Goal: Task Accomplishment & Management: Complete application form

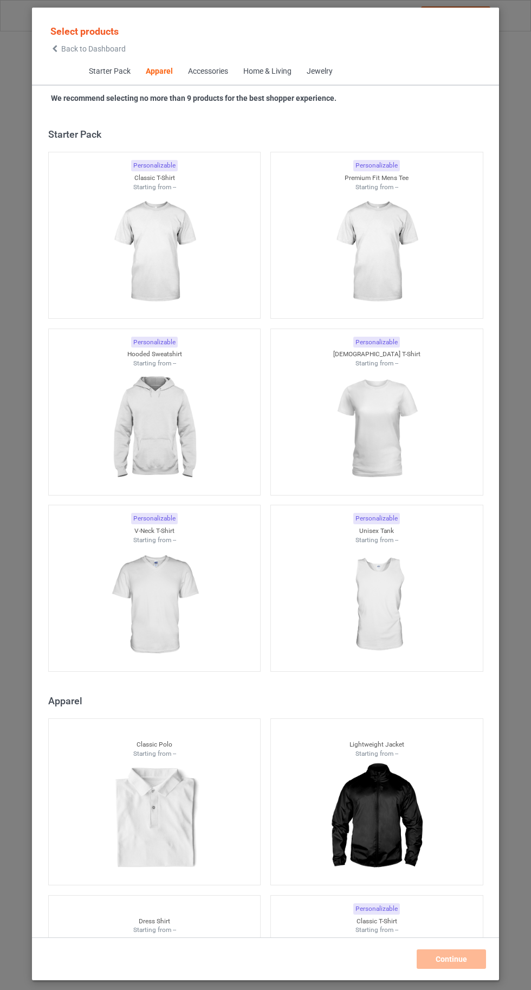
scroll to position [580, 0]
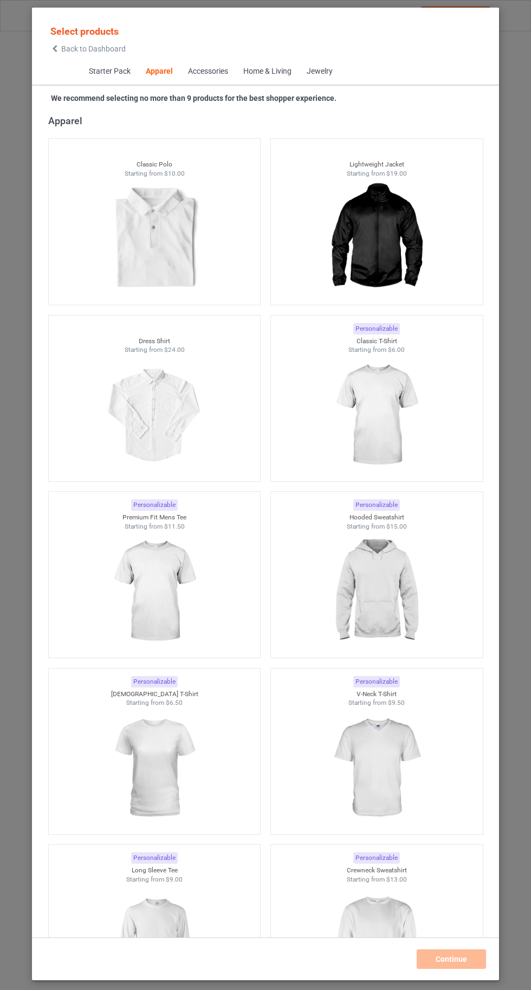
click at [382, 406] on img at bounding box center [376, 415] width 97 height 121
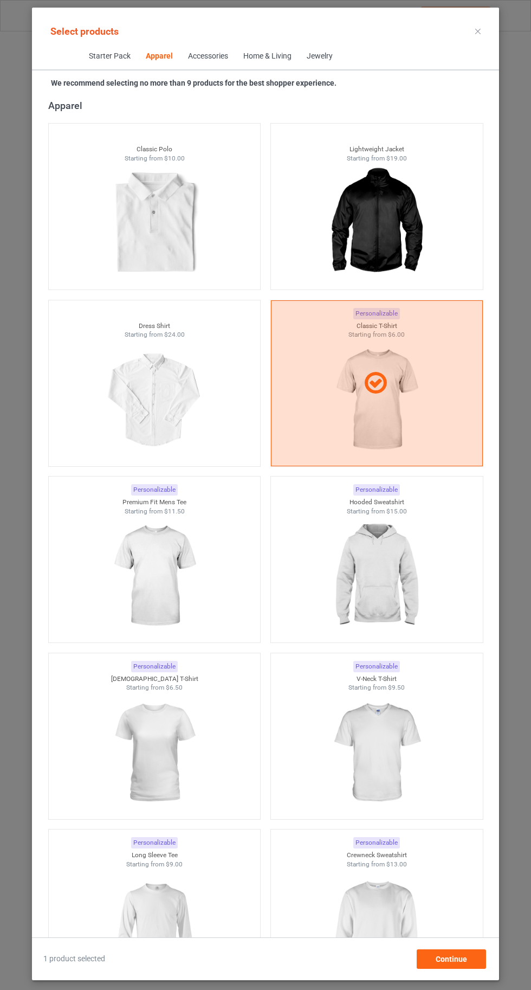
click at [166, 910] on img at bounding box center [154, 929] width 97 height 121
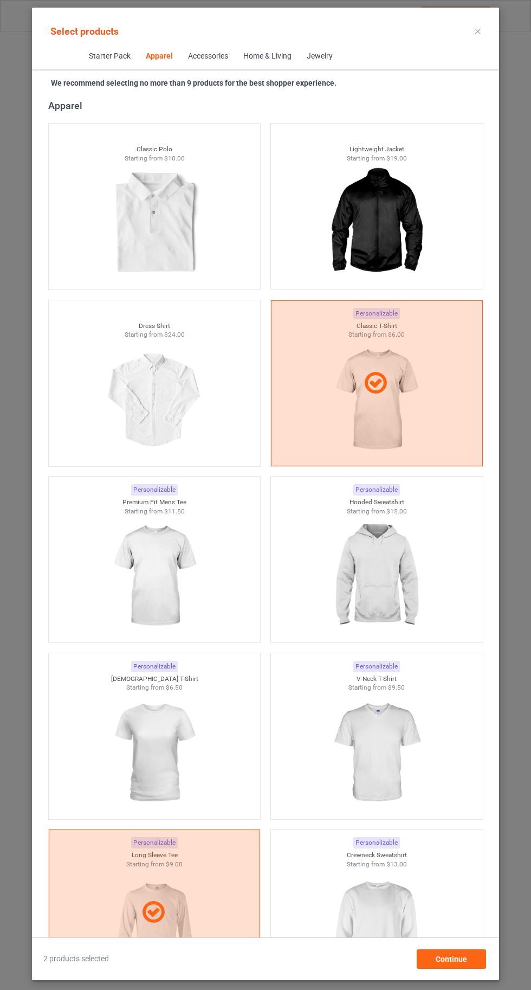
click at [383, 935] on img at bounding box center [376, 929] width 97 height 121
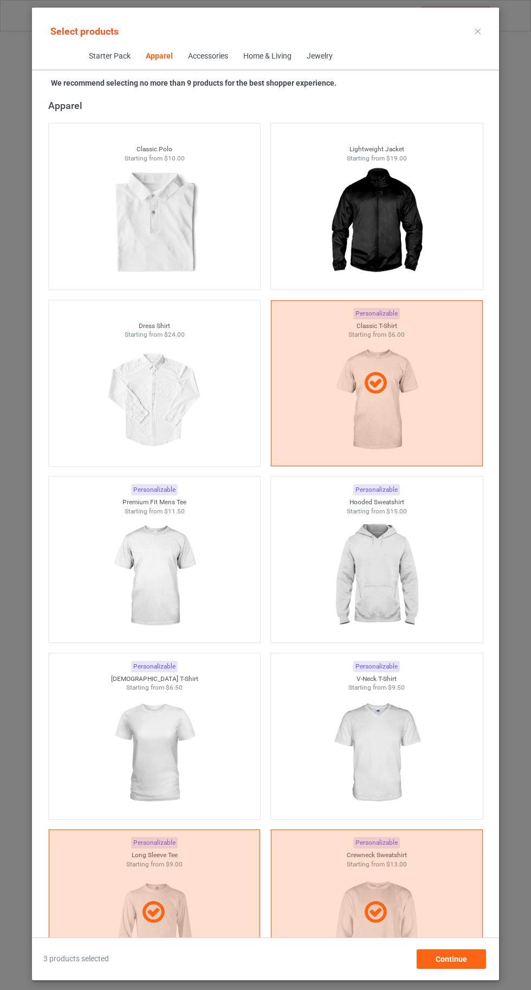
click at [397, 579] on img at bounding box center [376, 576] width 97 height 121
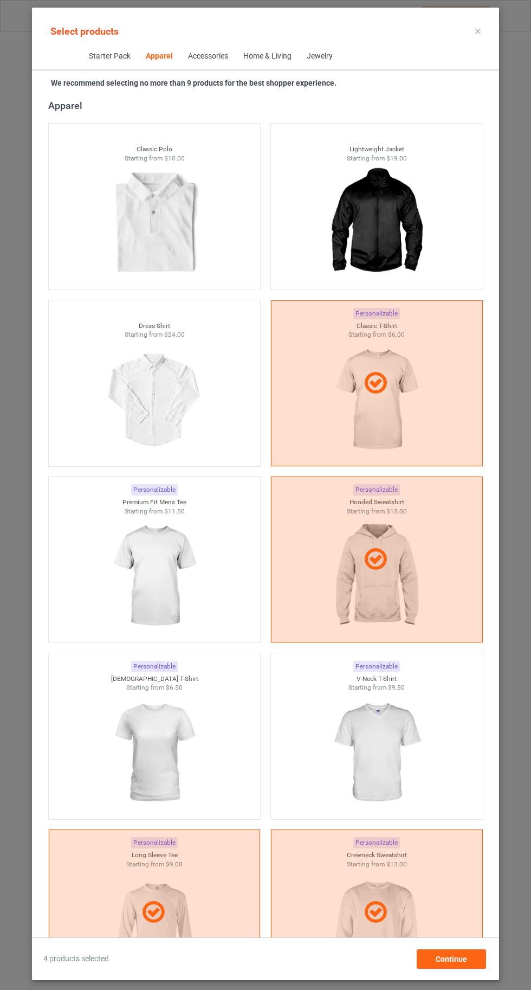
click at [153, 578] on img at bounding box center [154, 576] width 97 height 121
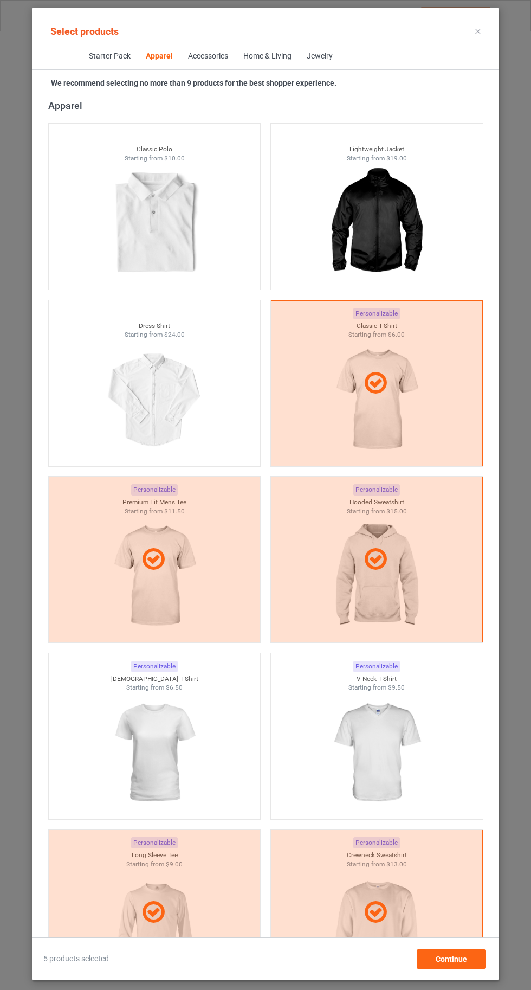
click at [158, 722] on img at bounding box center [154, 752] width 97 height 121
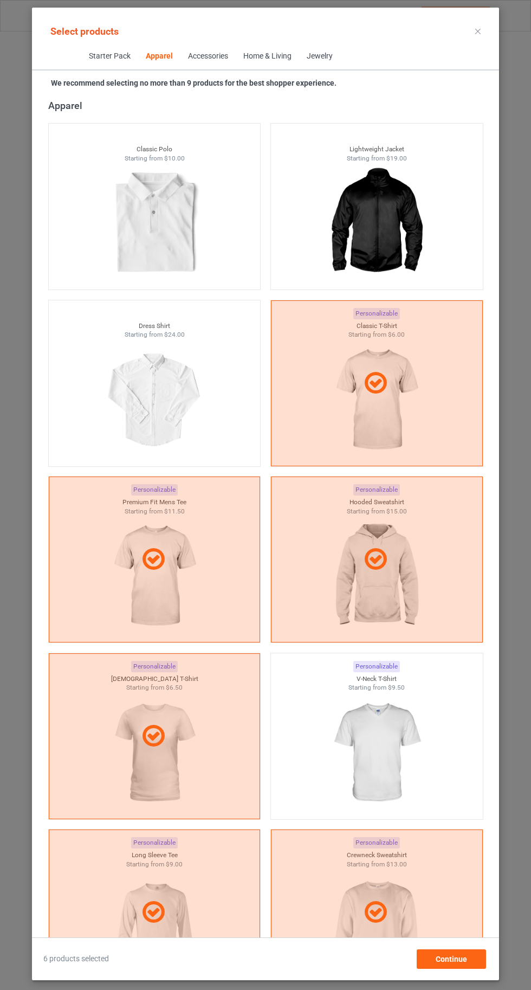
click at [387, 755] on img at bounding box center [376, 752] width 97 height 121
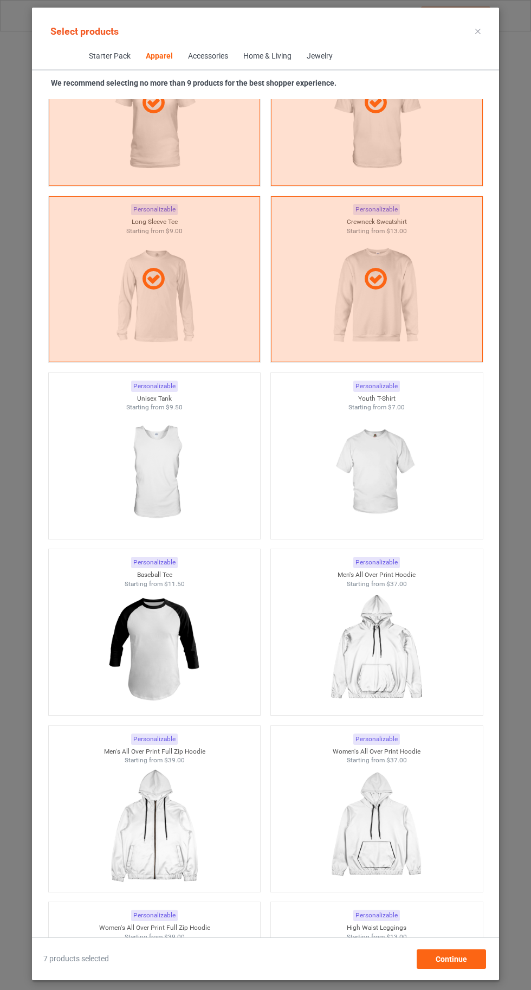
scroll to position [1215, 0]
click at [378, 485] on img at bounding box center [376, 471] width 97 height 121
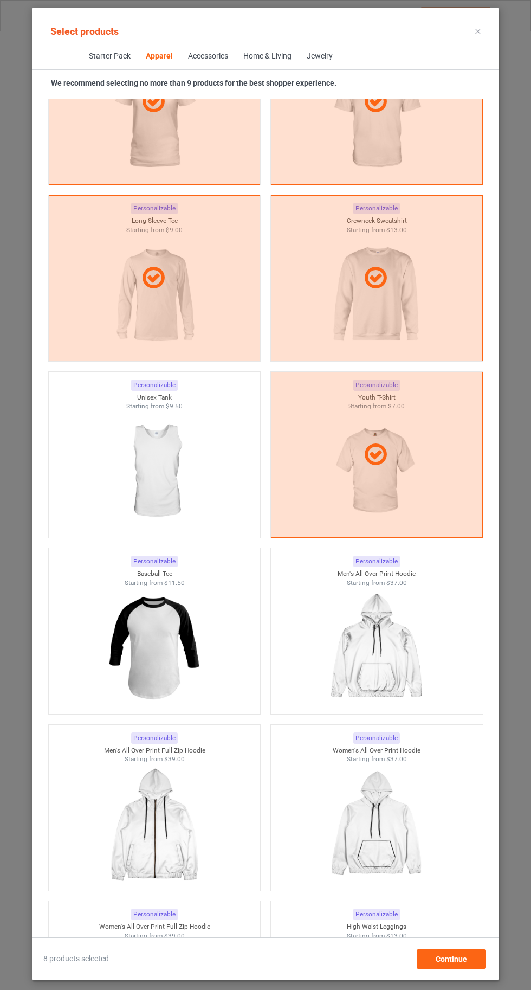
click at [152, 463] on img at bounding box center [154, 471] width 97 height 121
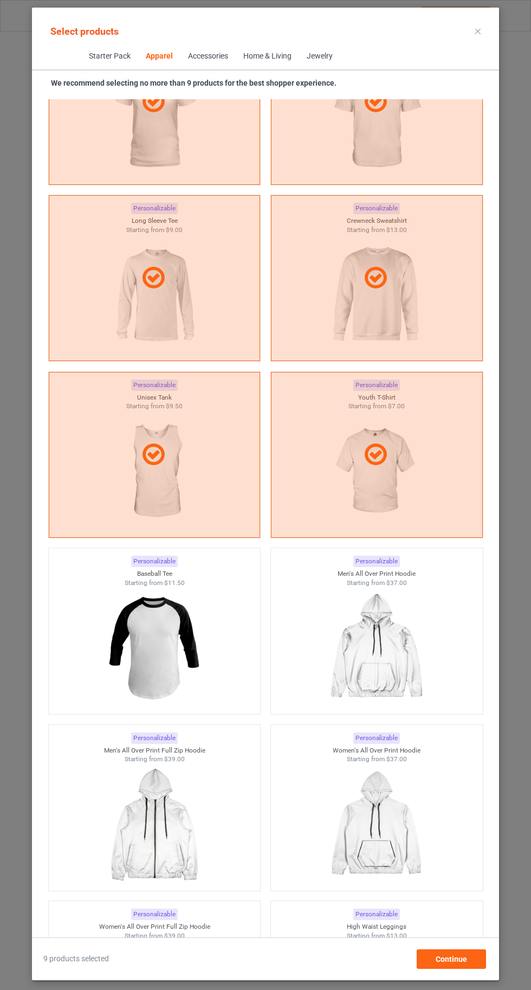
click at [478, 31] on icon at bounding box center [478, 31] width 5 height 5
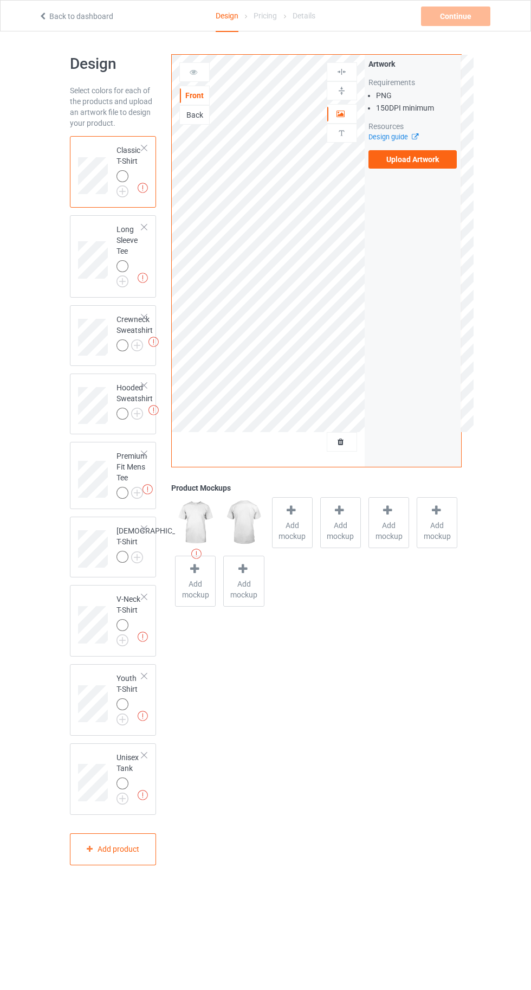
click at [0, 0] on img at bounding box center [0, 0] width 0 height 0
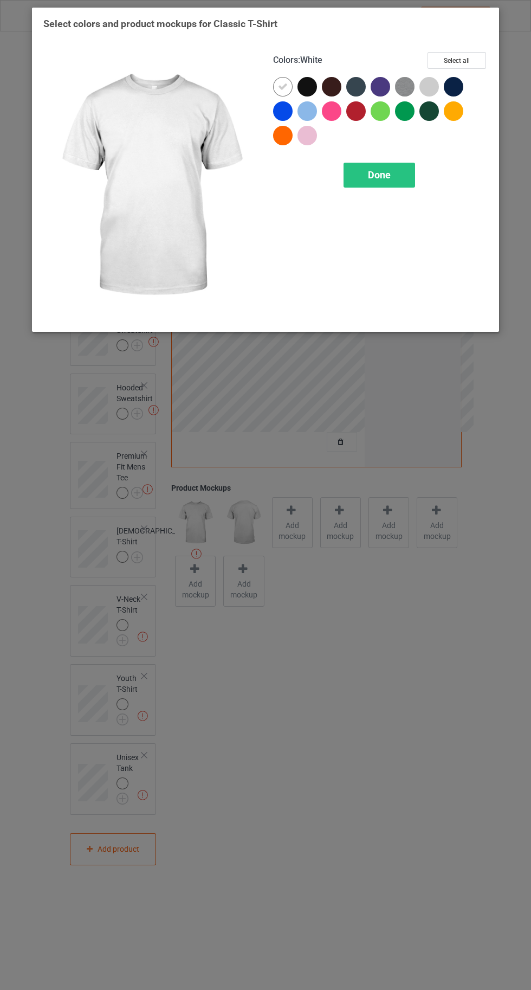
click at [429, 82] on div at bounding box center [430, 87] width 20 height 20
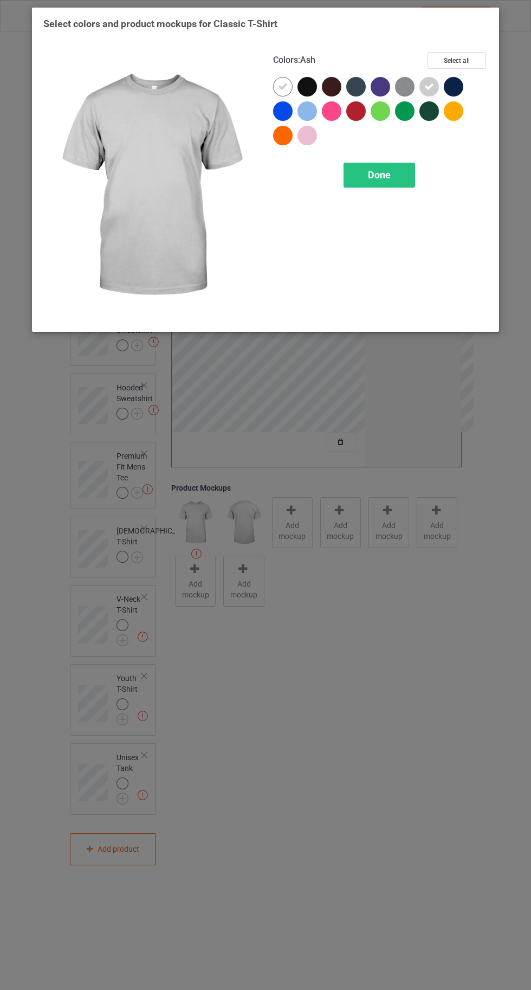
click at [404, 88] on img at bounding box center [405, 87] width 20 height 20
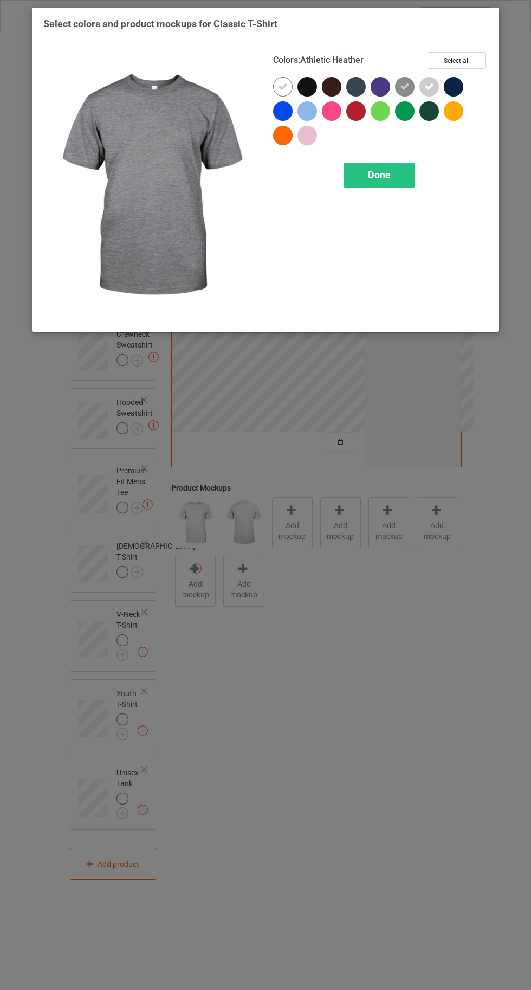
click at [279, 115] on div at bounding box center [283, 111] width 20 height 20
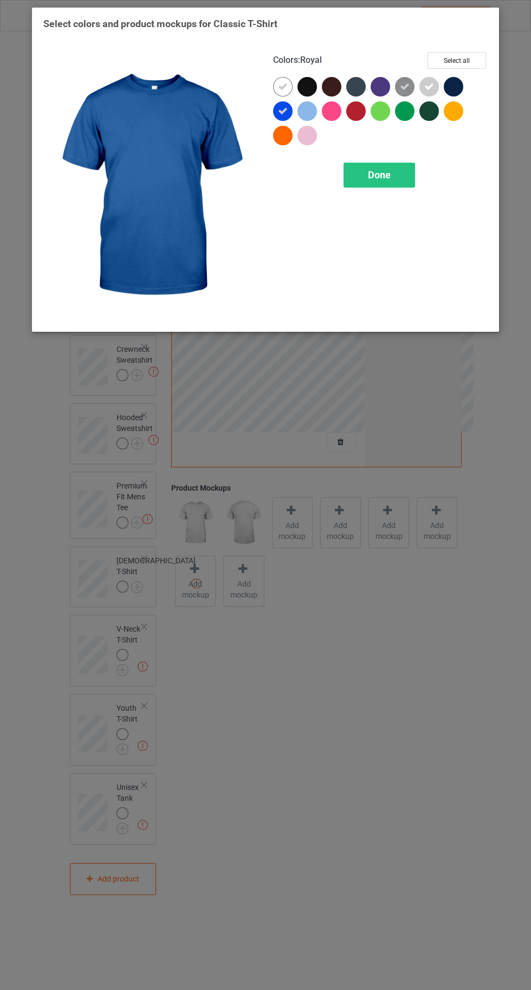
click at [309, 117] on div at bounding box center [308, 111] width 20 height 20
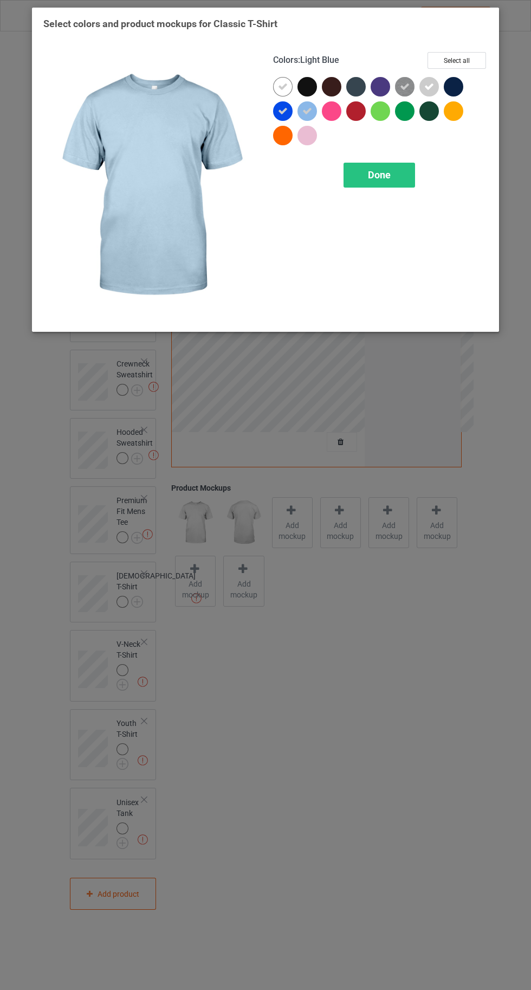
click at [337, 119] on div at bounding box center [332, 111] width 20 height 20
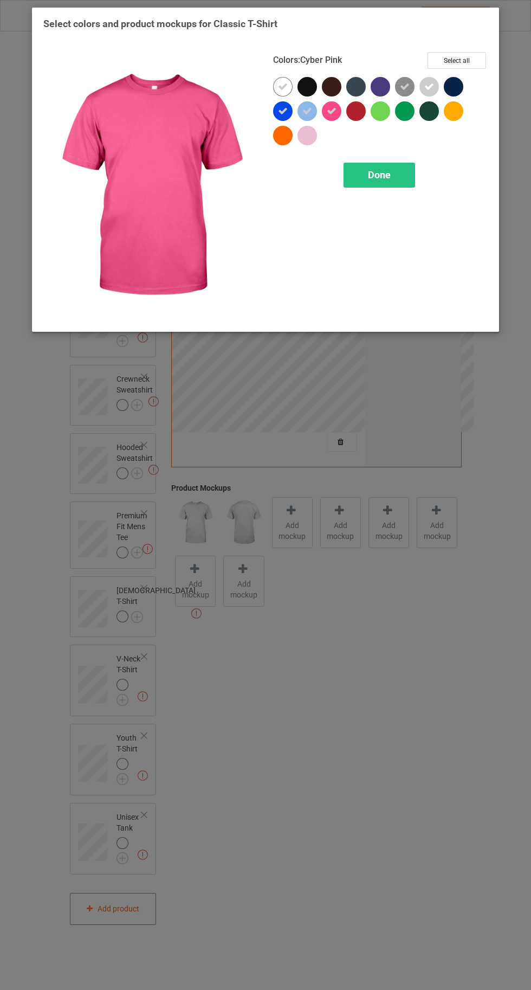
click at [308, 136] on div at bounding box center [308, 136] width 20 height 20
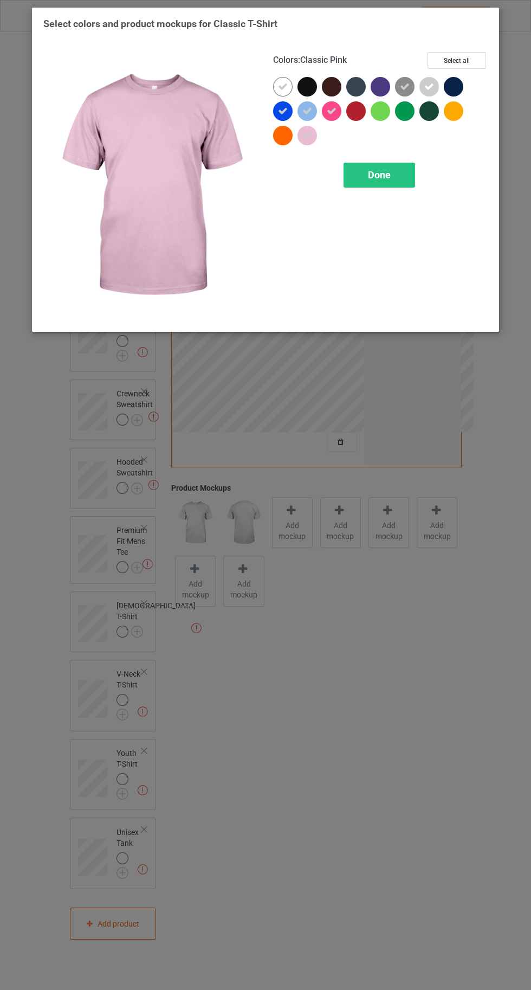
click at [284, 138] on div at bounding box center [283, 136] width 20 height 20
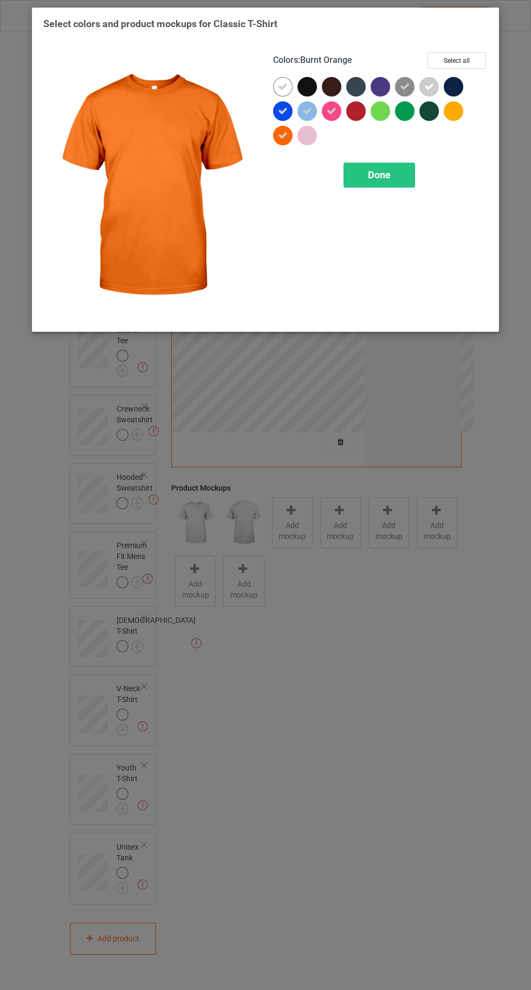
click at [452, 119] on div at bounding box center [454, 111] width 20 height 20
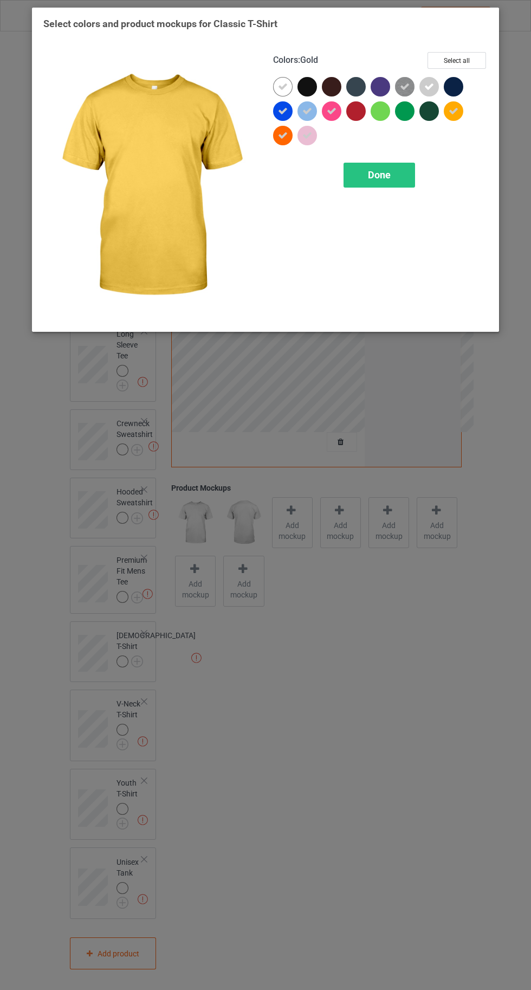
click at [398, 116] on div at bounding box center [405, 111] width 20 height 20
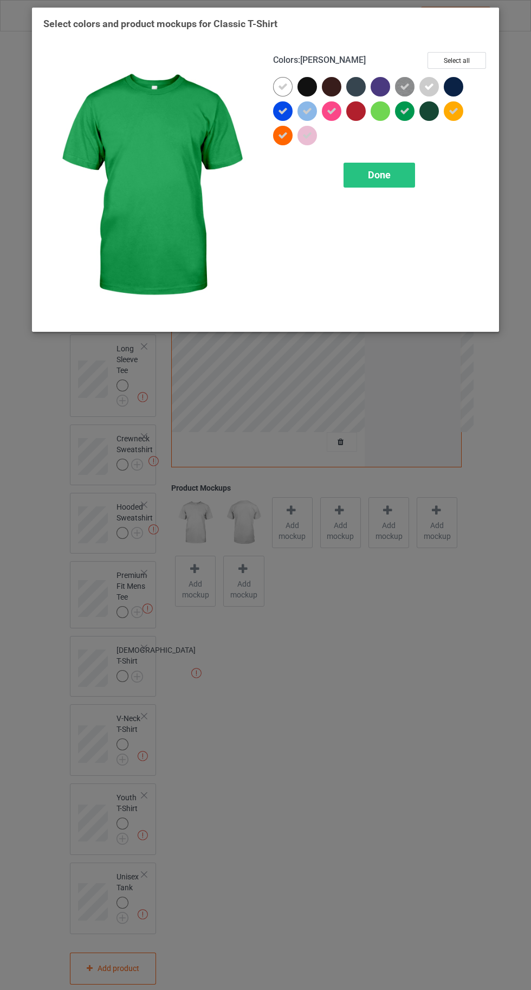
click at [372, 116] on div at bounding box center [383, 113] width 24 height 24
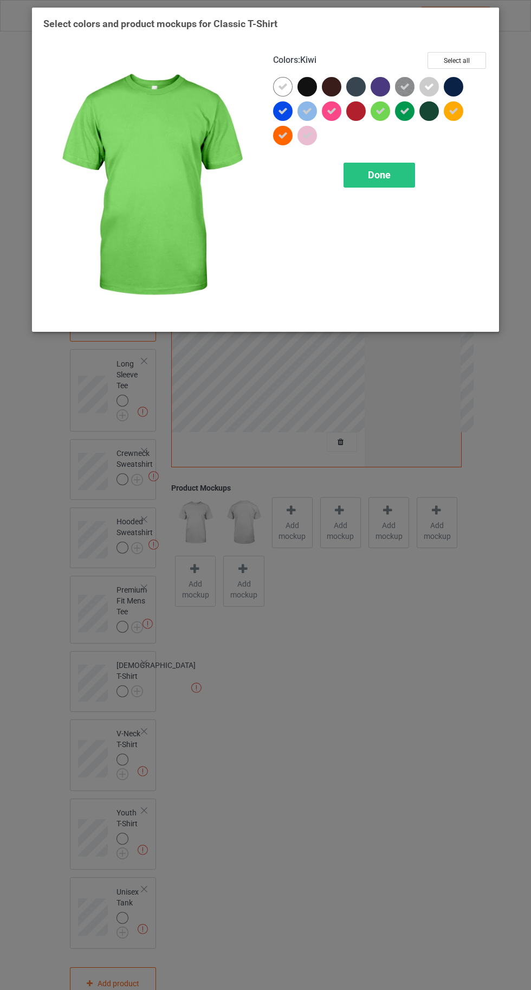
click at [379, 175] on span "Done" at bounding box center [379, 174] width 23 height 11
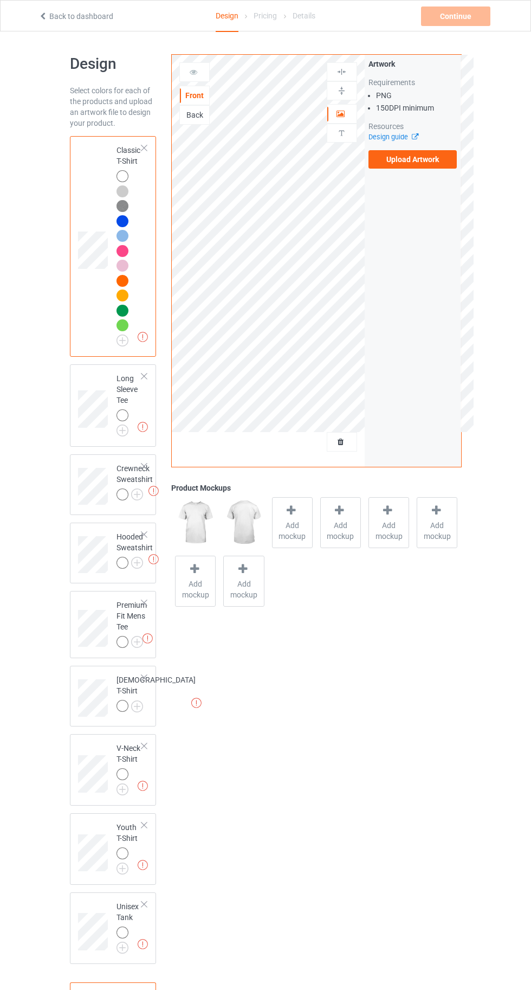
click at [0, 0] on img at bounding box center [0, 0] width 0 height 0
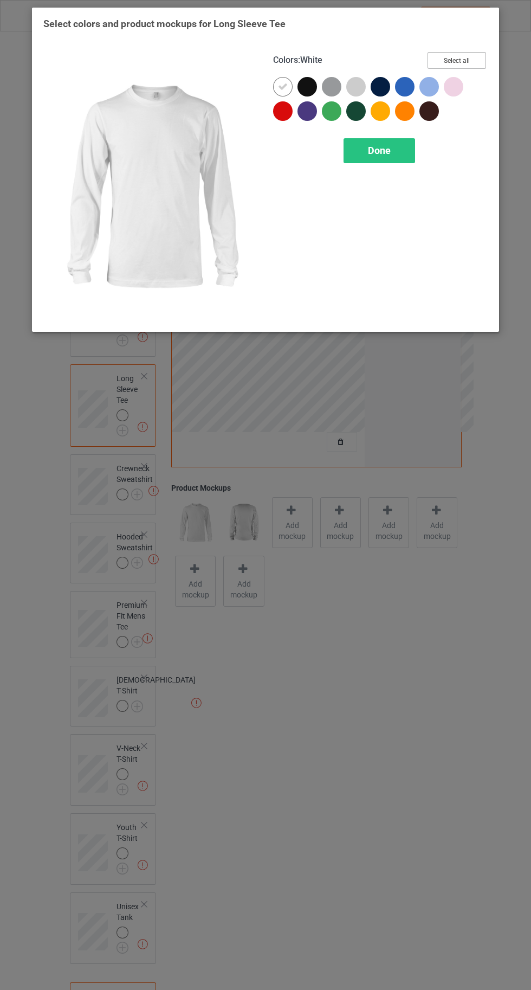
click at [463, 61] on button "Select all" at bounding box center [457, 60] width 59 height 17
click at [311, 86] on icon at bounding box center [308, 87] width 10 height 10
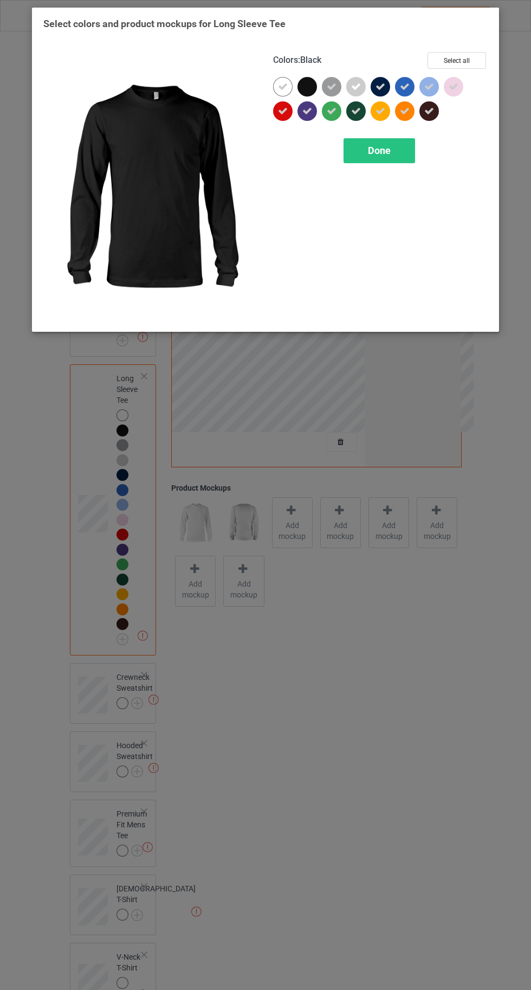
click at [380, 86] on icon at bounding box center [381, 87] width 10 height 10
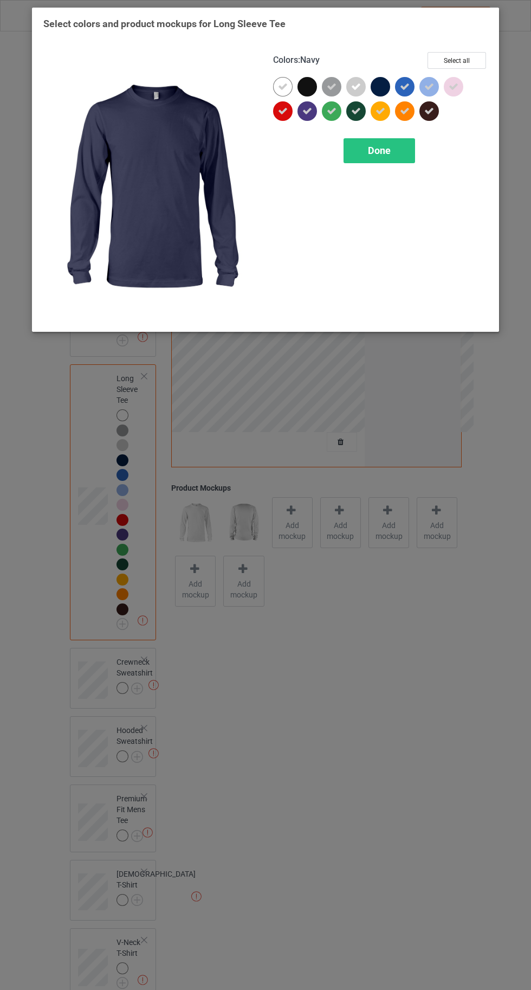
click at [429, 111] on icon at bounding box center [430, 111] width 10 height 10
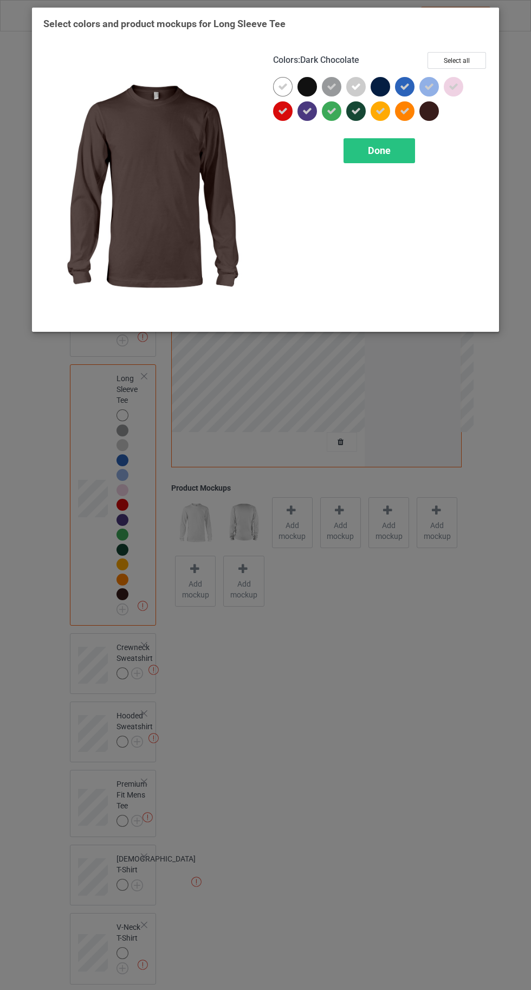
click at [376, 157] on div "Done" at bounding box center [380, 150] width 72 height 25
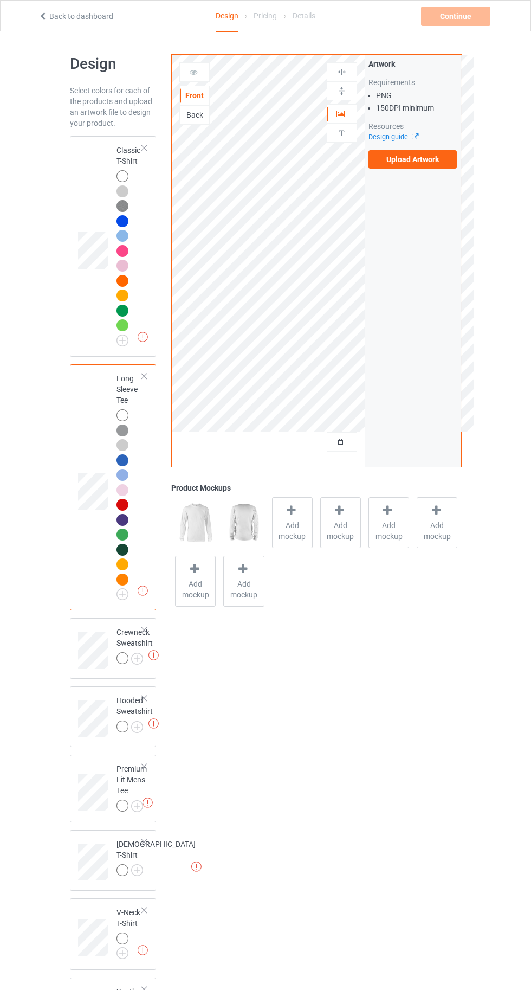
click at [0, 0] on img at bounding box center [0, 0] width 0 height 0
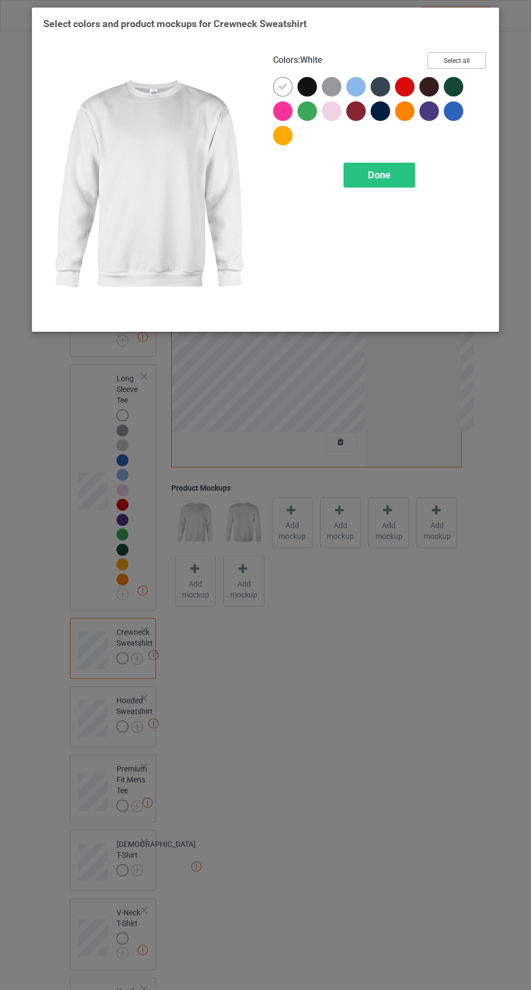
click at [466, 56] on button "Select all" at bounding box center [457, 60] width 59 height 17
click at [306, 86] on icon at bounding box center [308, 87] width 10 height 10
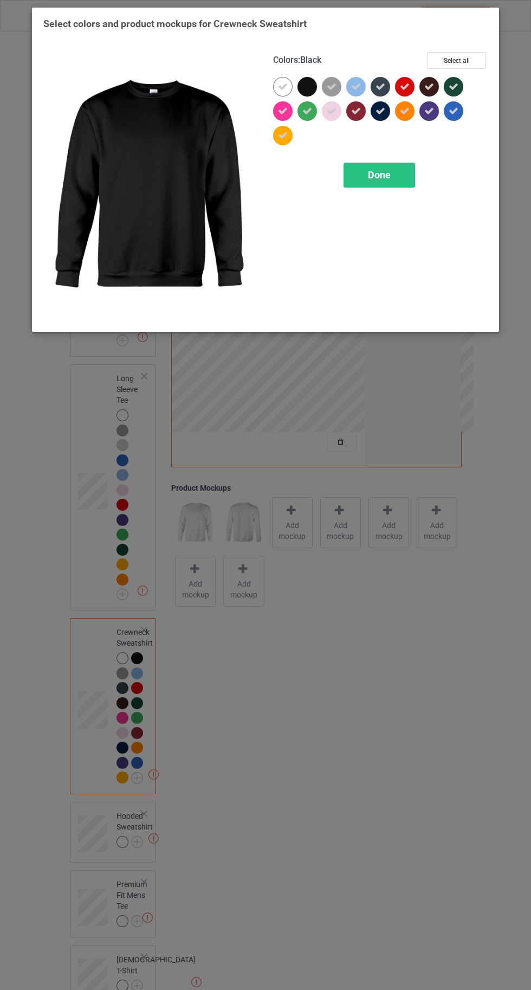
click at [380, 86] on icon at bounding box center [381, 87] width 10 height 10
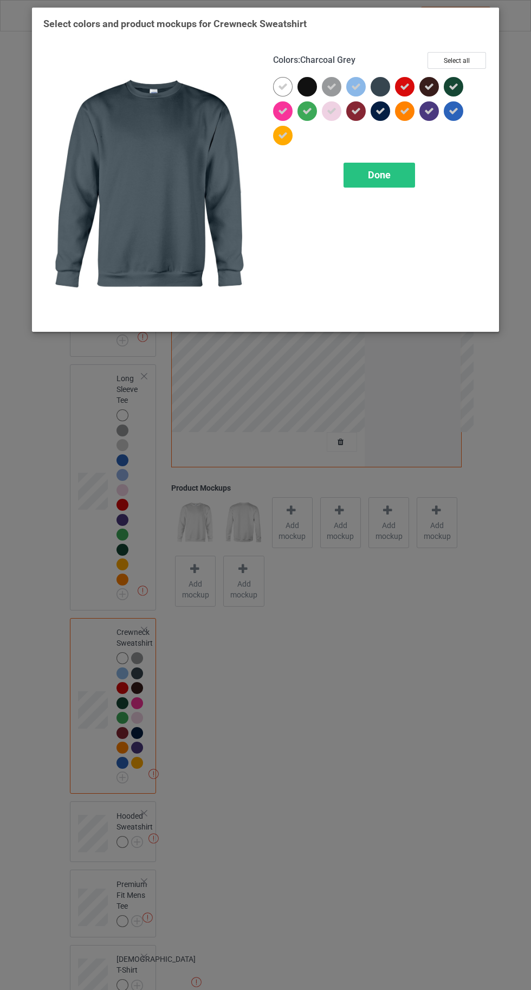
click at [380, 111] on icon at bounding box center [381, 111] width 10 height 10
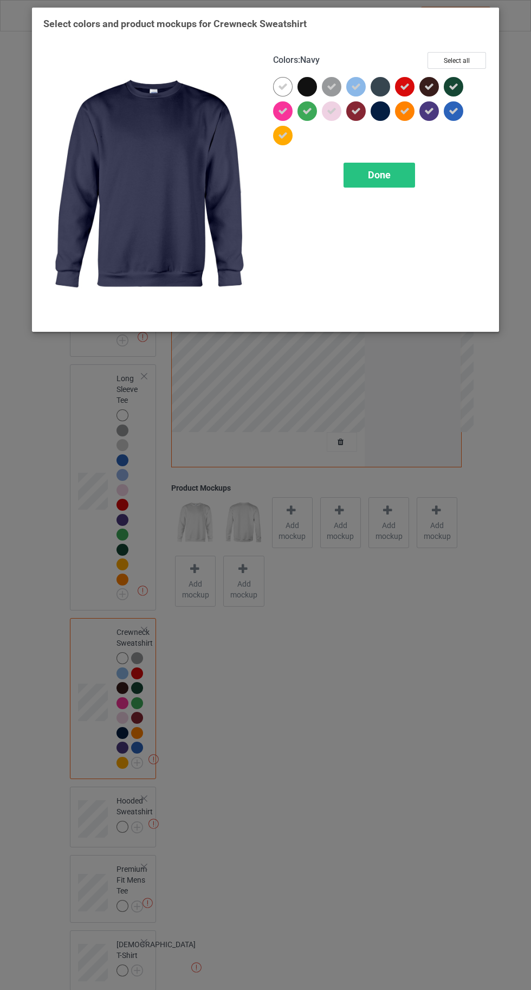
click at [429, 86] on icon at bounding box center [430, 87] width 10 height 10
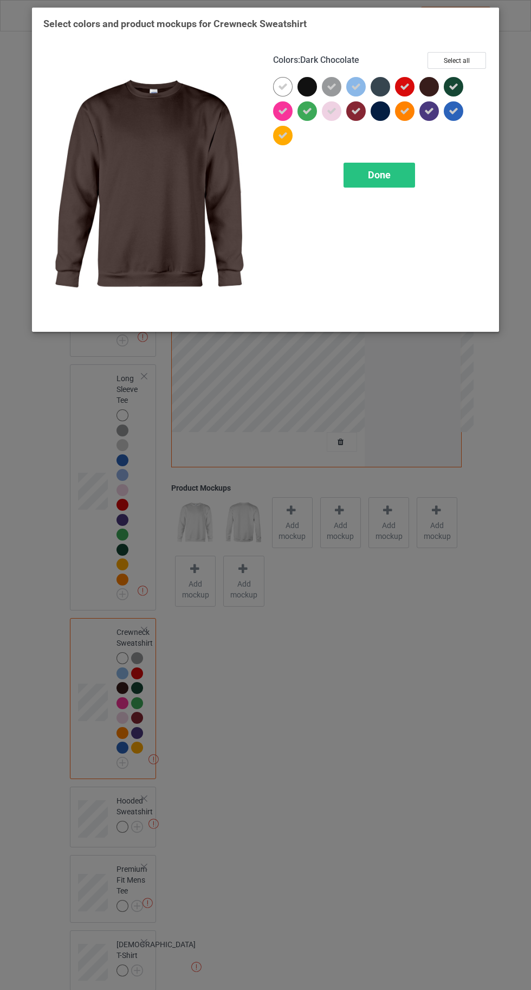
click at [429, 111] on icon at bounding box center [430, 111] width 10 height 10
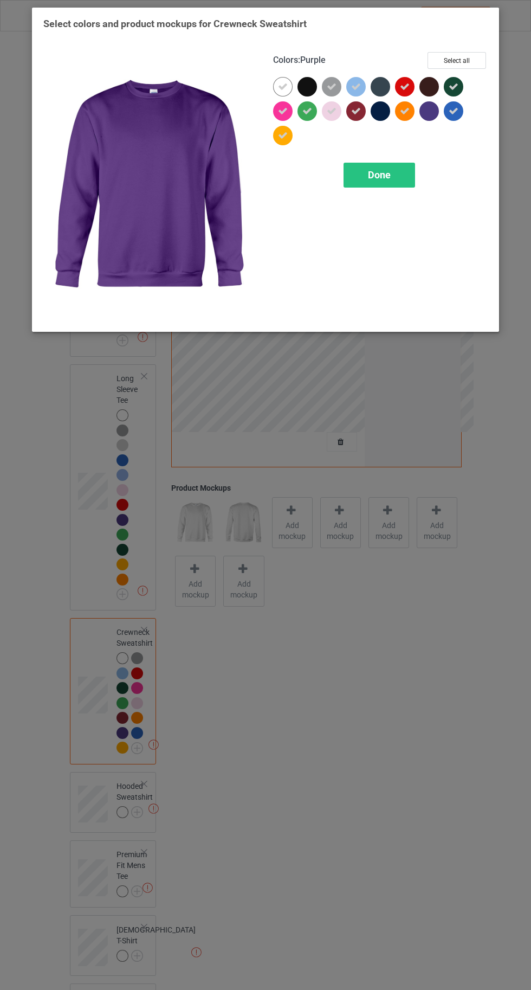
click at [385, 170] on span "Done" at bounding box center [379, 174] width 23 height 11
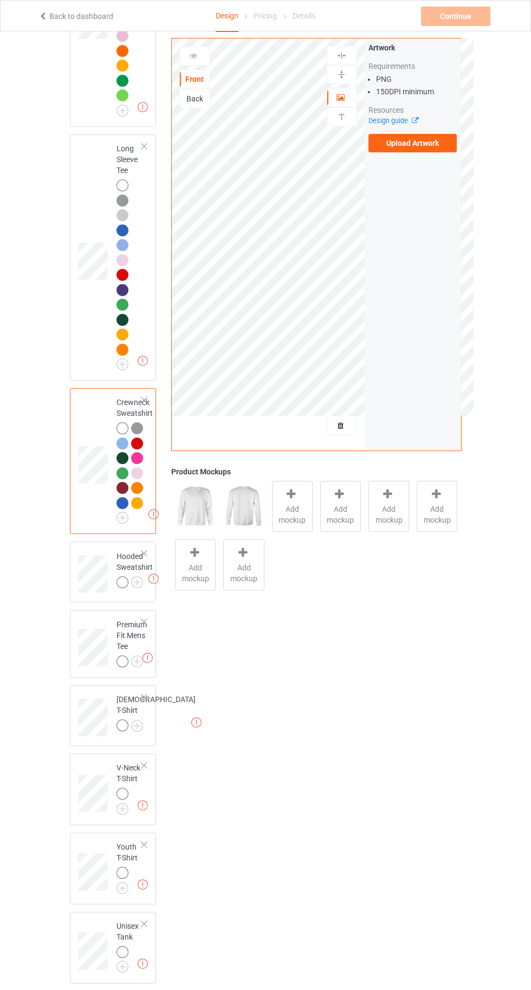
scroll to position [230, 0]
click at [0, 0] on img at bounding box center [0, 0] width 0 height 0
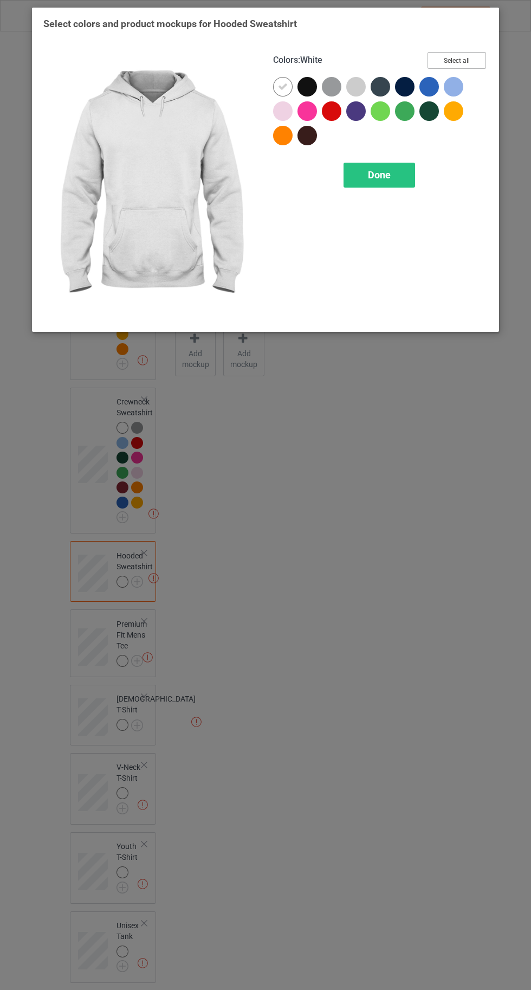
click at [445, 61] on button "Select all" at bounding box center [457, 60] width 59 height 17
click at [306, 86] on icon at bounding box center [308, 87] width 10 height 10
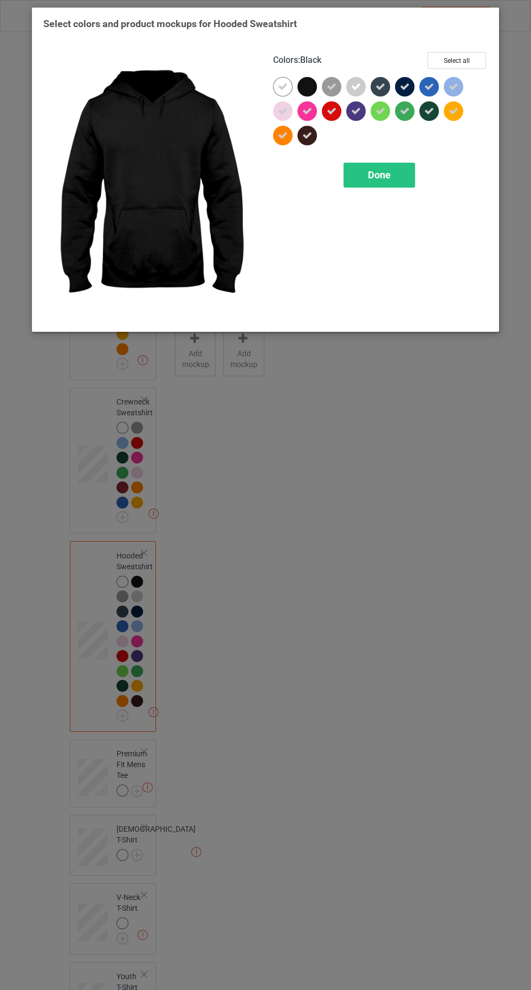
click at [400, 89] on icon at bounding box center [405, 87] width 10 height 10
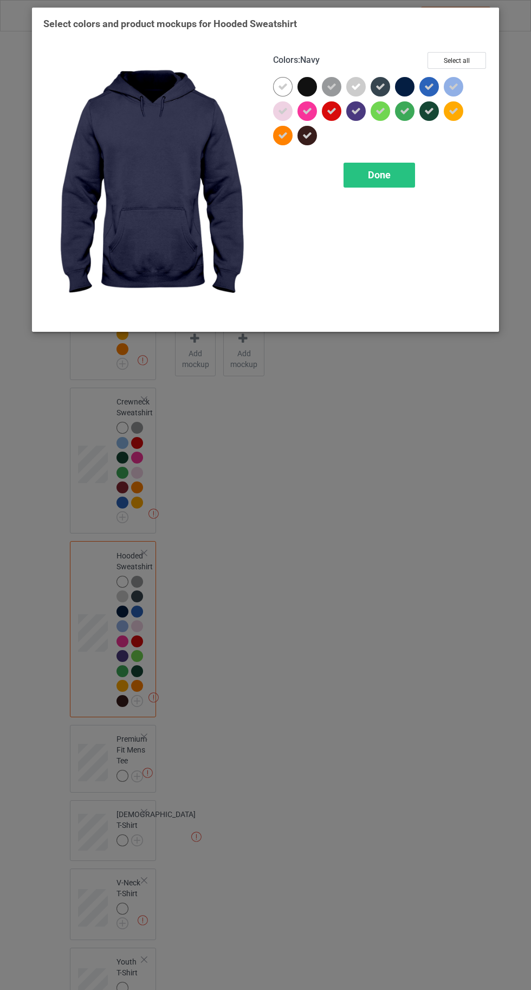
click at [380, 86] on icon at bounding box center [381, 87] width 10 height 10
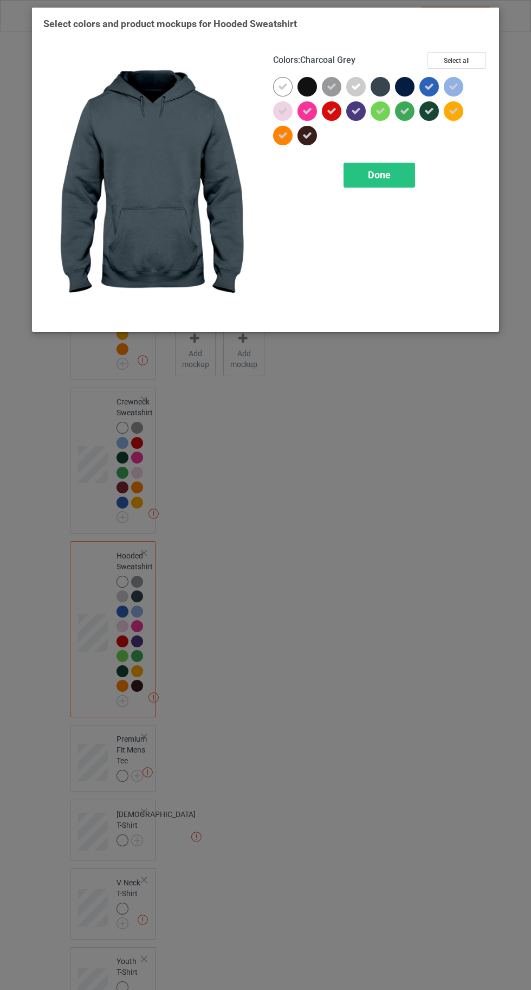
click at [307, 135] on icon at bounding box center [308, 136] width 10 height 10
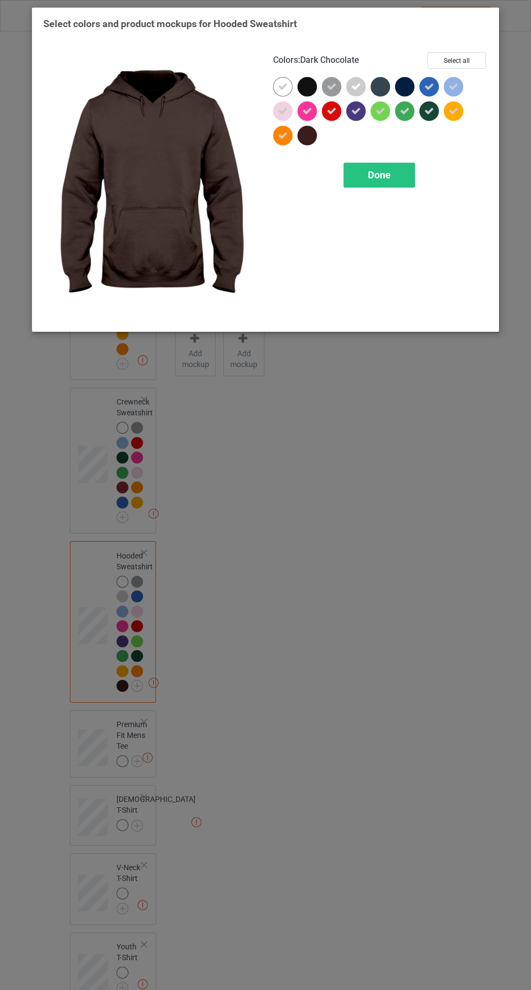
click at [371, 185] on div "Done" at bounding box center [380, 175] width 72 height 25
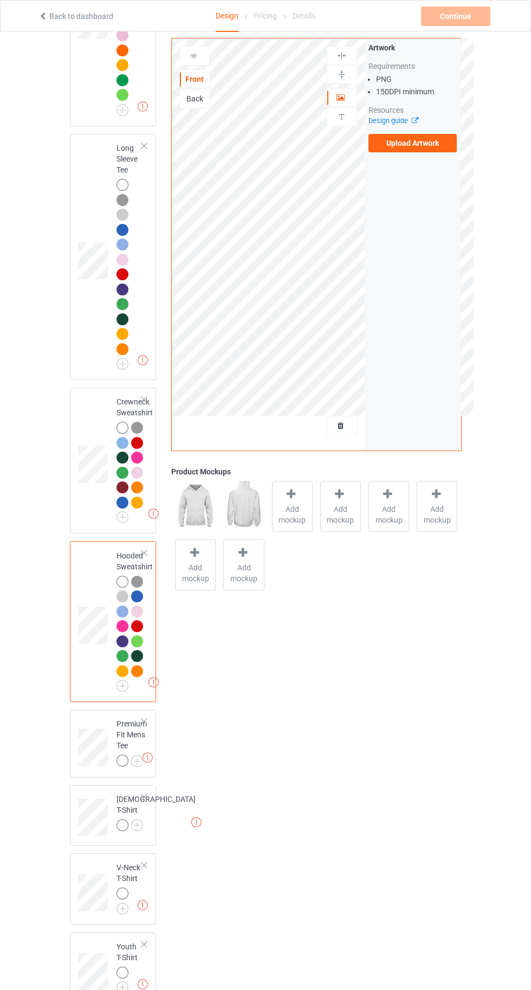
scroll to position [330, 0]
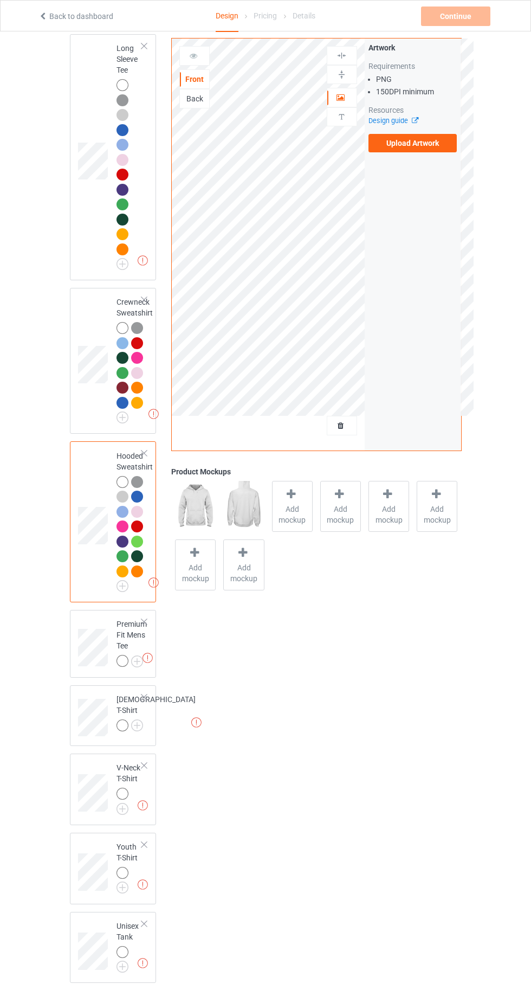
click at [0, 0] on img at bounding box center [0, 0] width 0 height 0
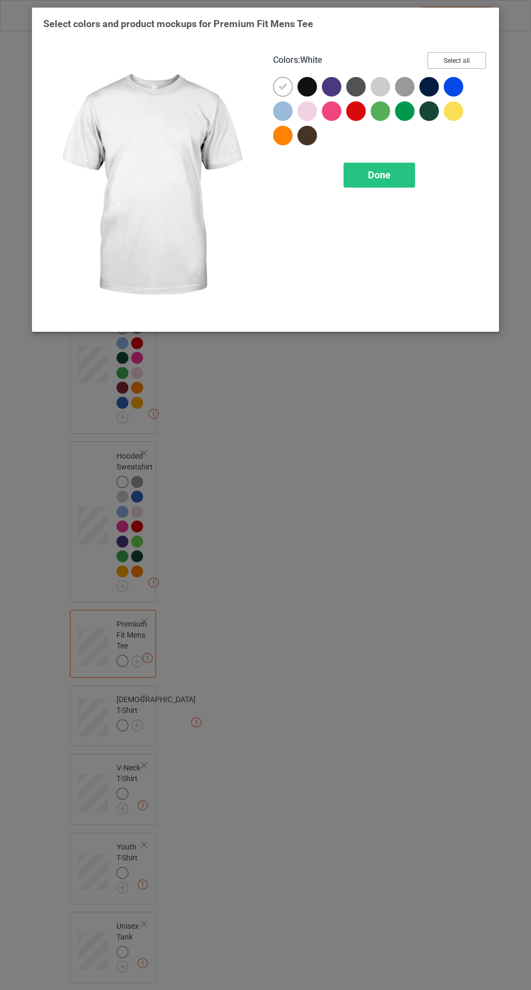
click at [455, 59] on button "Select all" at bounding box center [457, 60] width 59 height 17
click at [310, 85] on icon at bounding box center [308, 87] width 10 height 10
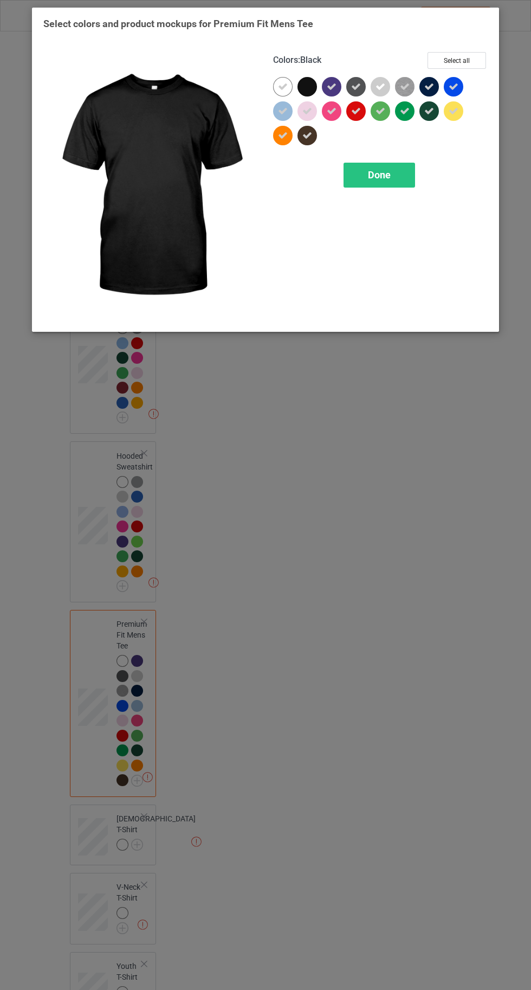
click at [353, 90] on icon at bounding box center [356, 87] width 10 height 10
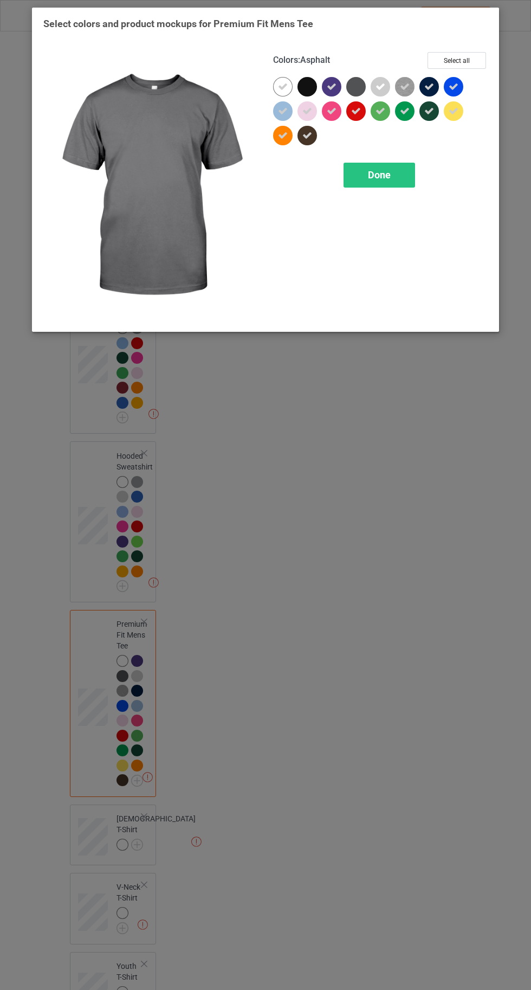
click at [431, 88] on icon at bounding box center [430, 87] width 10 height 10
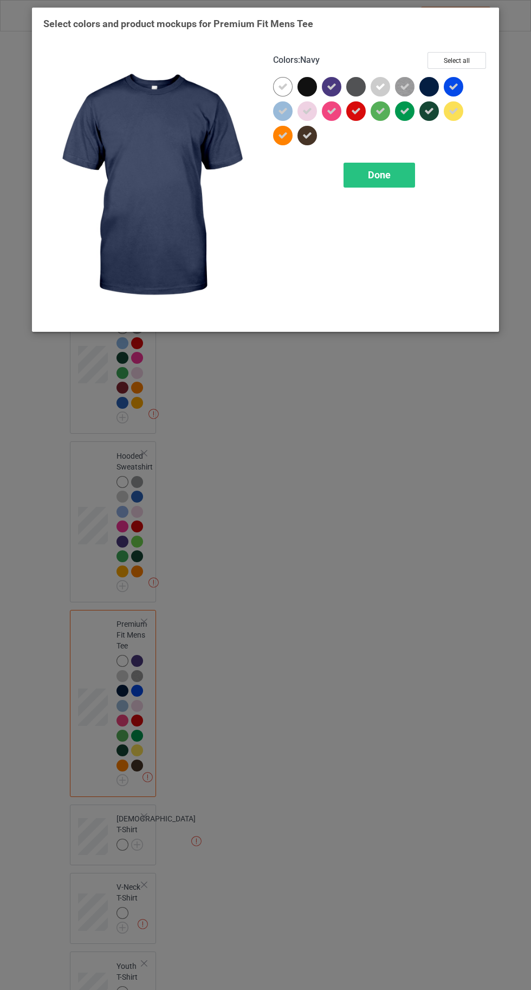
click at [388, 185] on div "Done" at bounding box center [380, 175] width 72 height 25
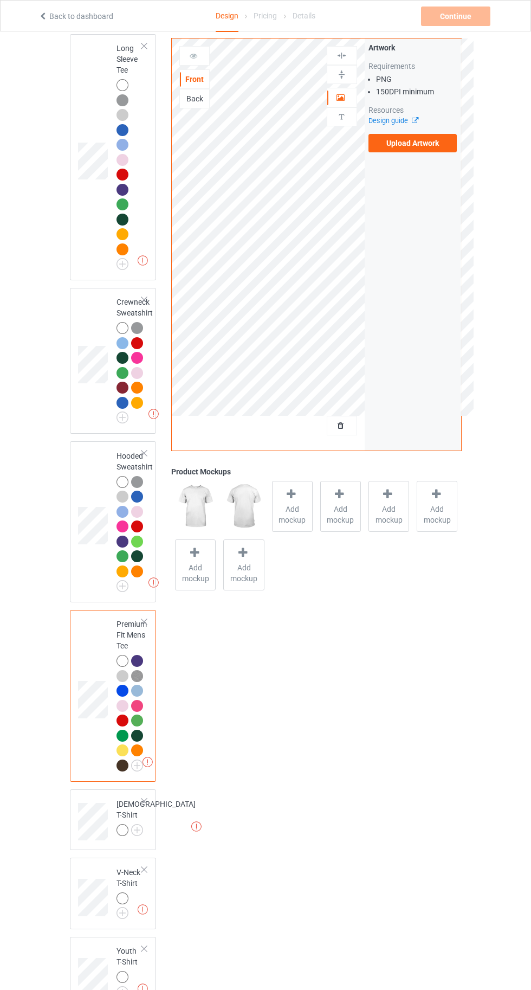
scroll to position [435, 0]
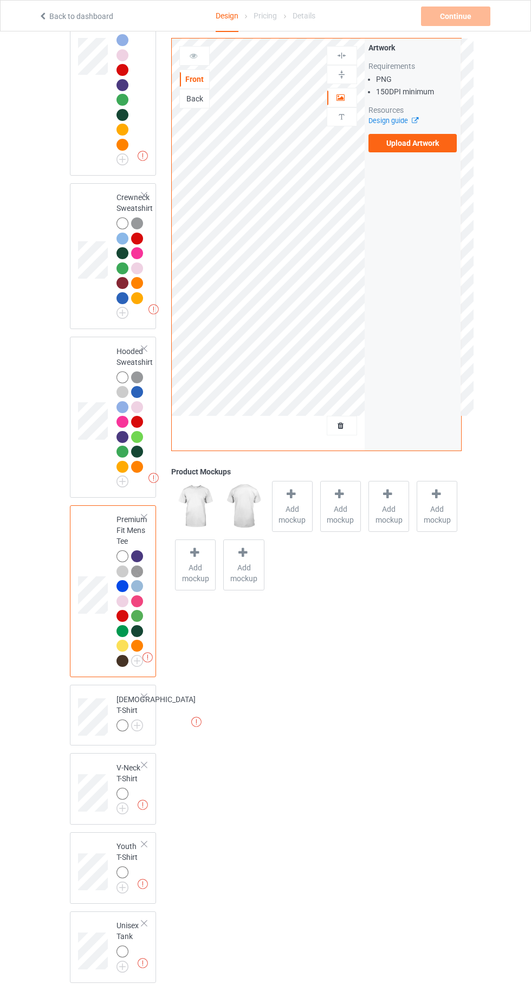
click at [0, 0] on img at bounding box center [0, 0] width 0 height 0
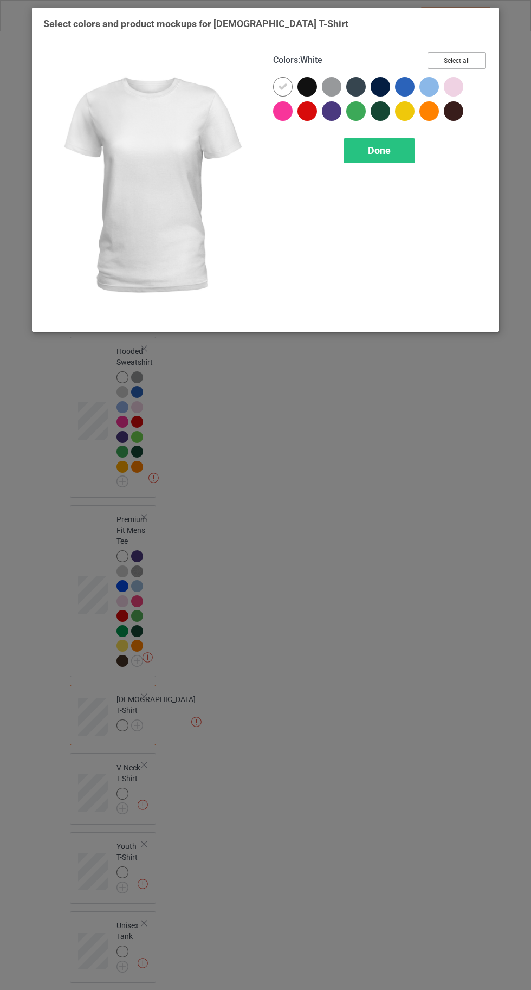
click at [464, 57] on button "Select all" at bounding box center [457, 60] width 59 height 17
click at [308, 86] on icon at bounding box center [308, 87] width 10 height 10
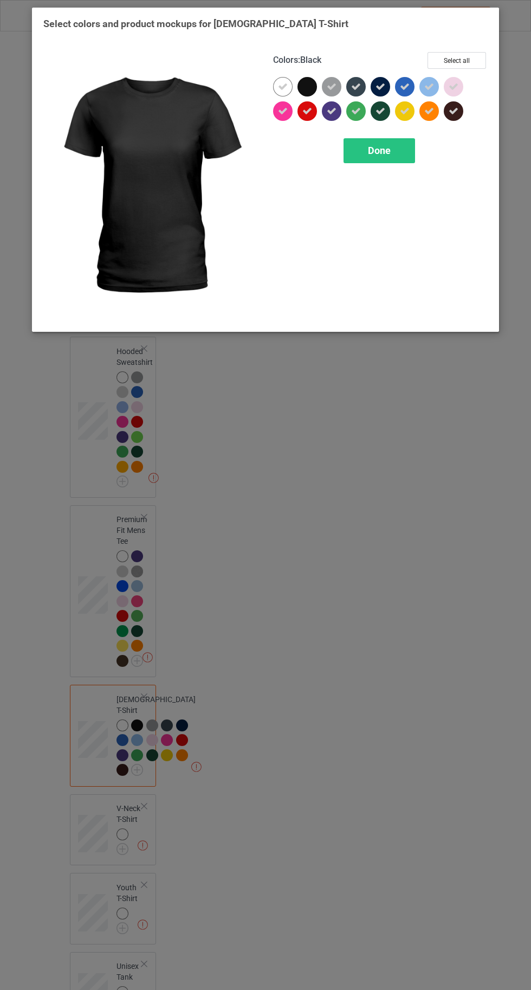
click at [356, 86] on icon at bounding box center [356, 87] width 10 height 10
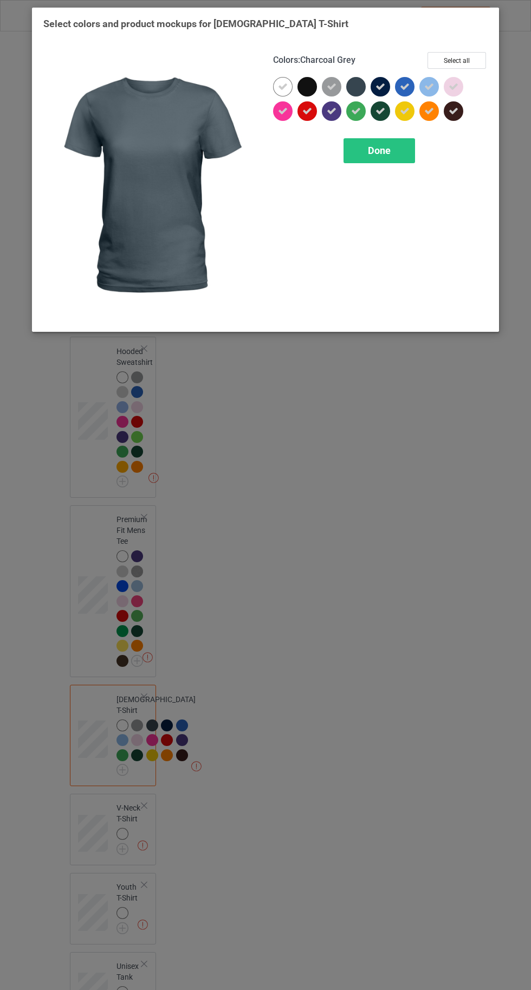
click at [380, 83] on icon at bounding box center [381, 87] width 10 height 10
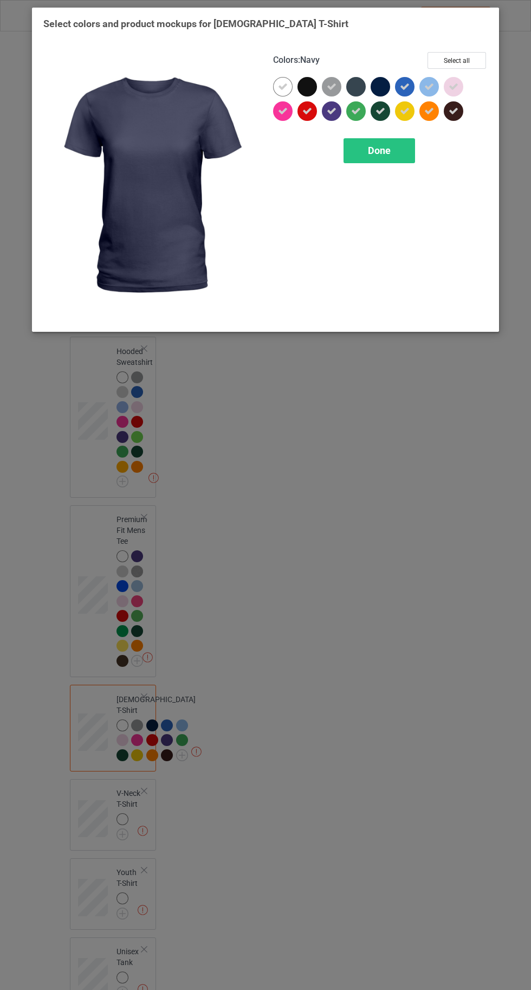
click at [370, 157] on div "Done" at bounding box center [380, 150] width 72 height 25
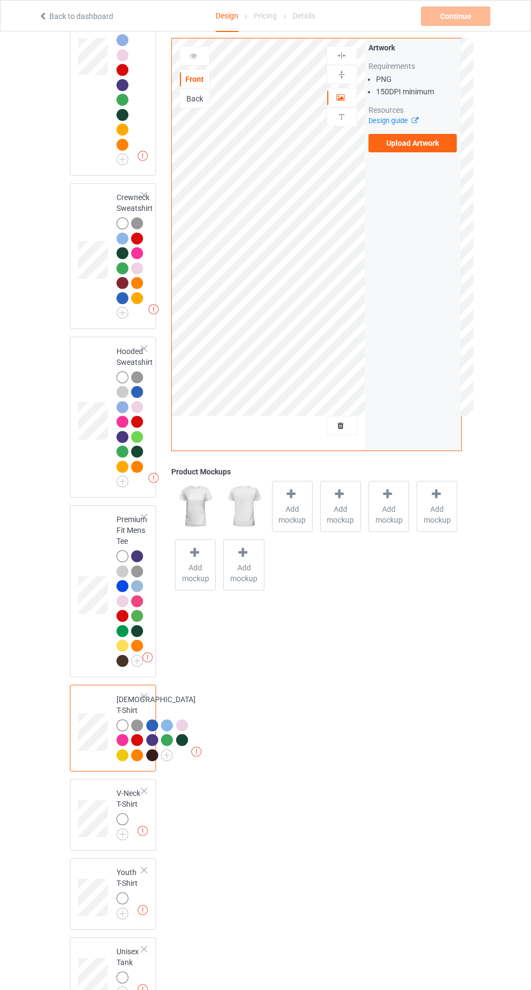
scroll to position [614, 0]
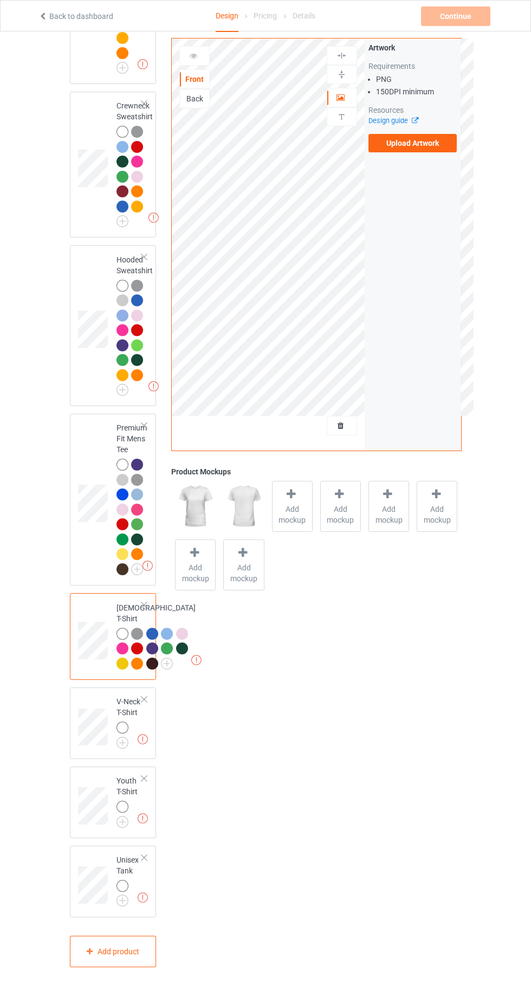
click at [0, 0] on img at bounding box center [0, 0] width 0 height 0
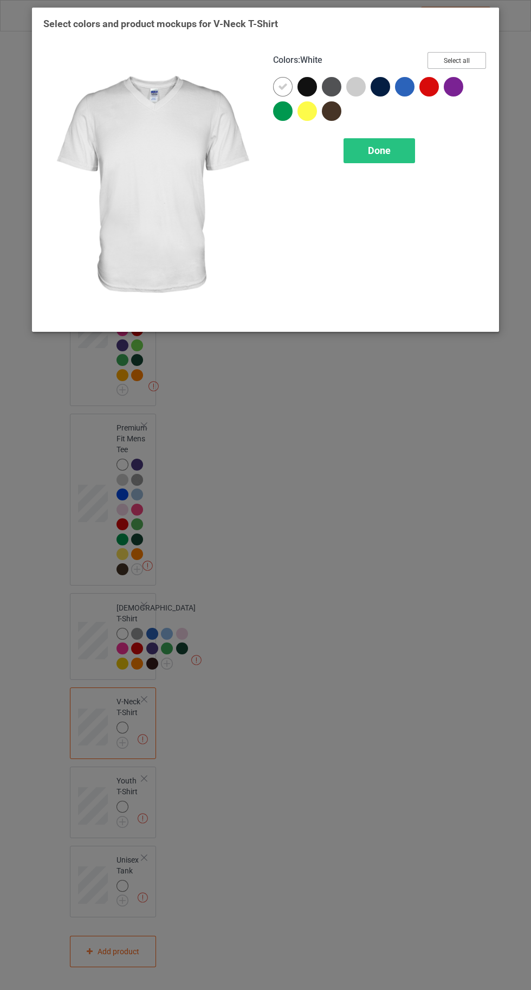
click at [470, 57] on button "Select all" at bounding box center [457, 60] width 59 height 17
click at [307, 86] on icon at bounding box center [308, 87] width 10 height 10
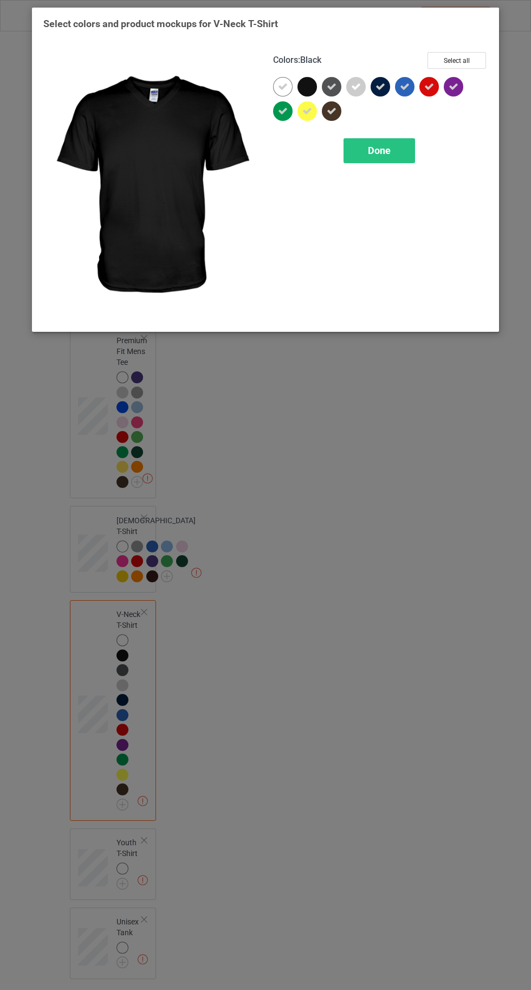
click at [332, 86] on icon at bounding box center [332, 87] width 10 height 10
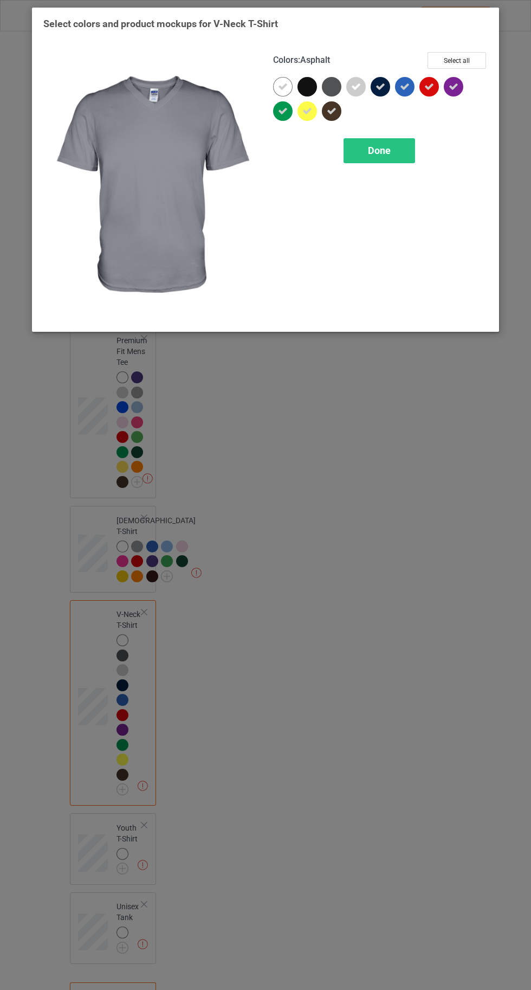
click at [332, 111] on icon at bounding box center [332, 111] width 10 height 10
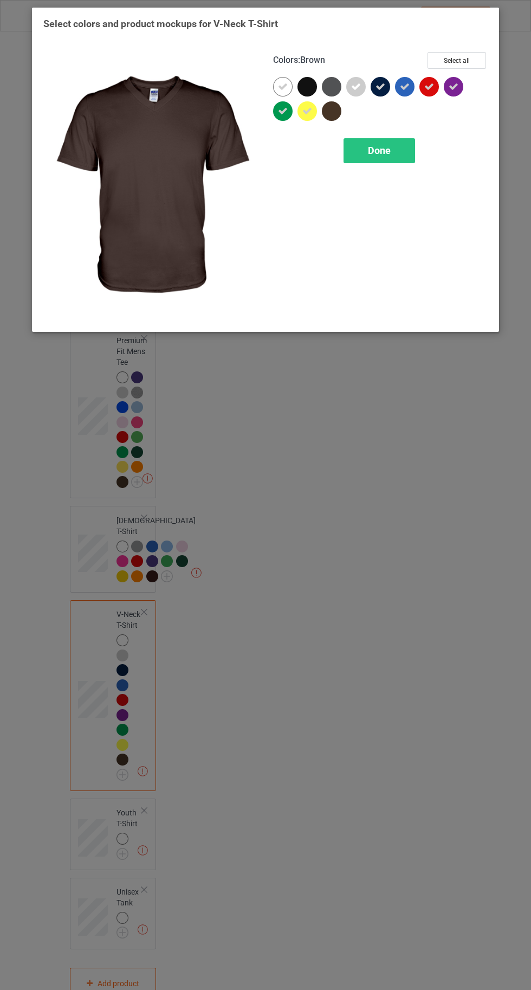
click at [380, 86] on icon at bounding box center [381, 87] width 10 height 10
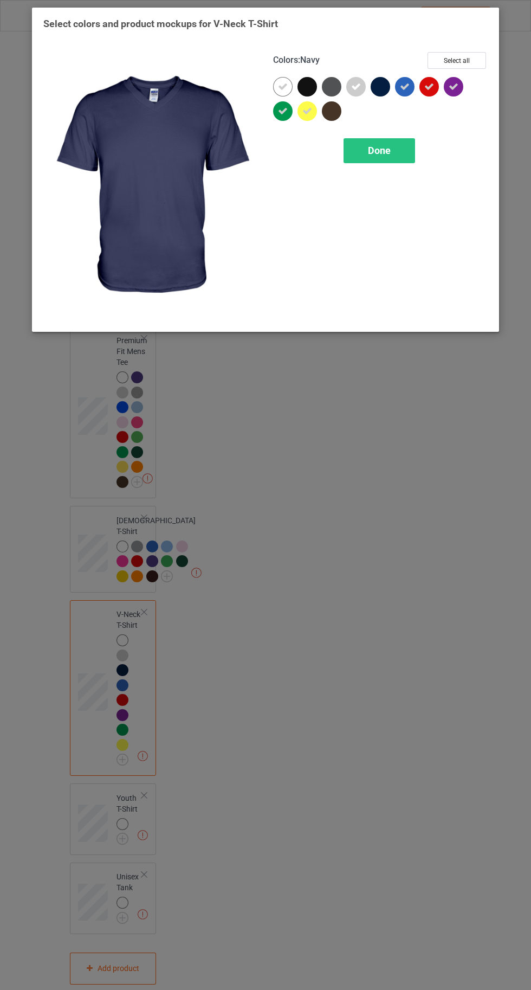
click at [357, 155] on div "Done" at bounding box center [380, 150] width 72 height 25
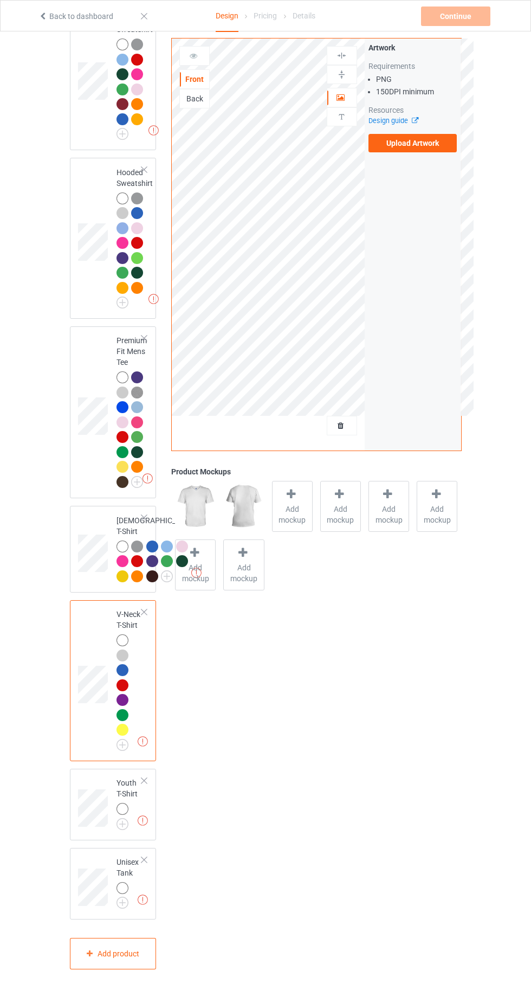
scroll to position [703, 0]
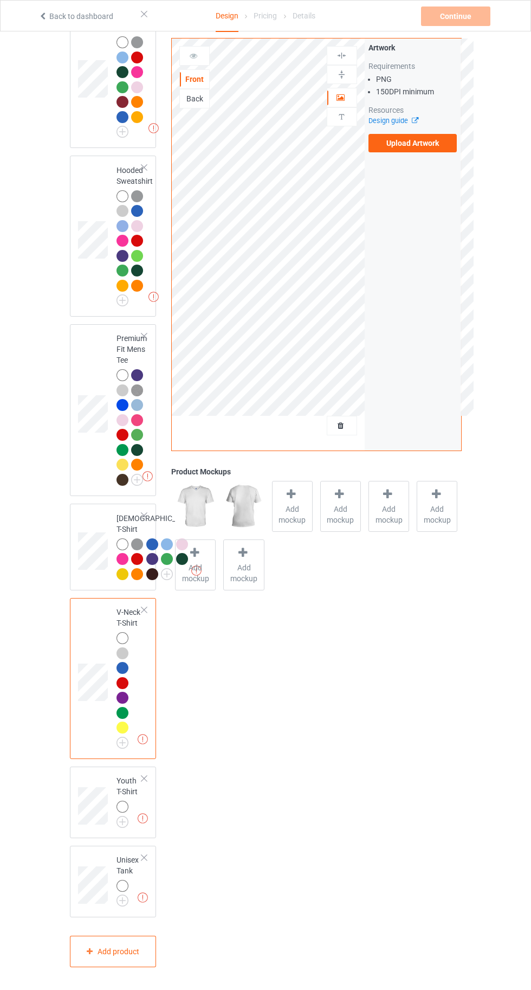
click at [0, 0] on img at bounding box center [0, 0] width 0 height 0
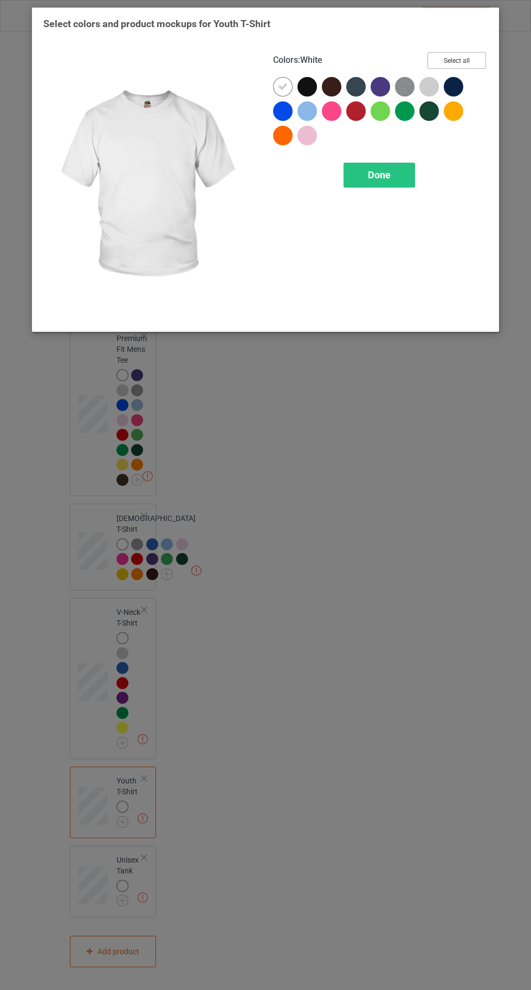
click at [467, 58] on button "Select all" at bounding box center [457, 60] width 59 height 17
click at [306, 85] on icon at bounding box center [308, 87] width 10 height 10
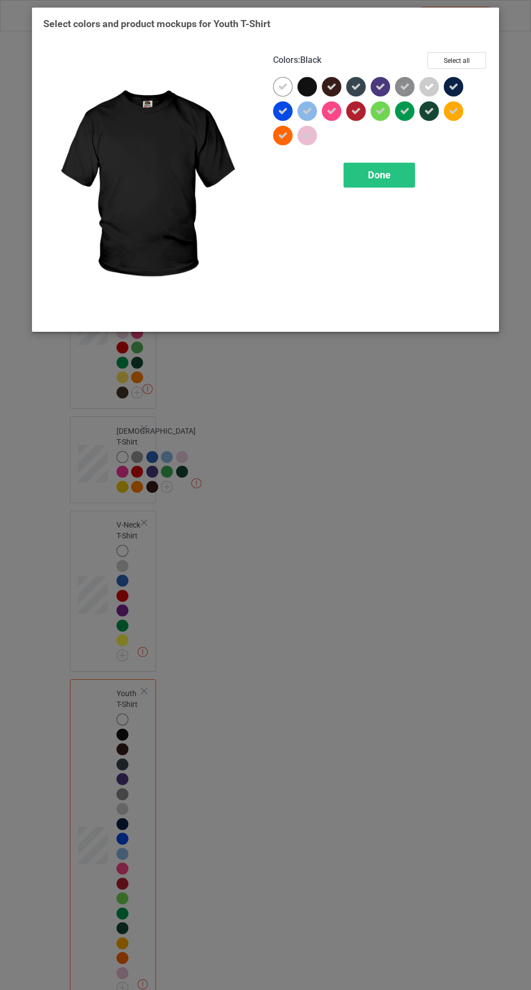
click at [328, 84] on icon at bounding box center [332, 87] width 10 height 10
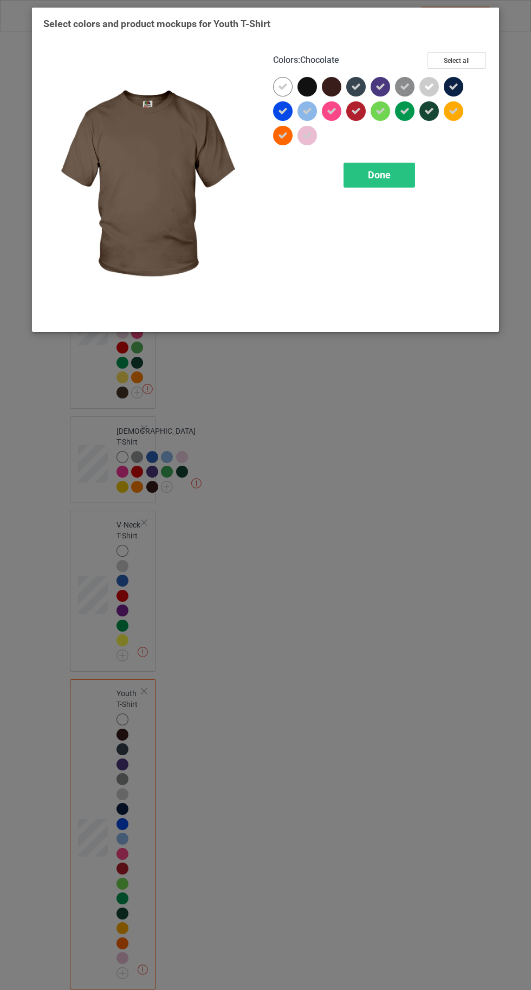
click at [356, 86] on icon at bounding box center [356, 87] width 10 height 10
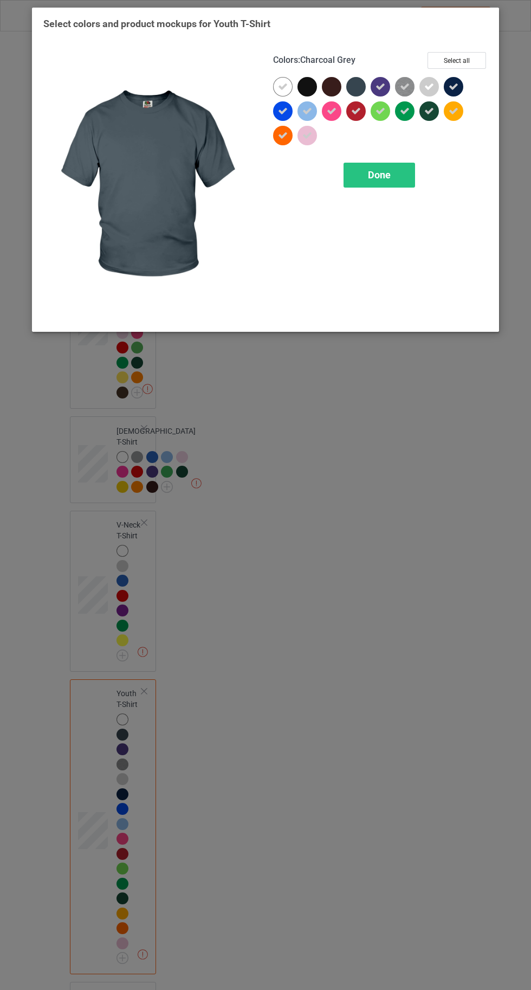
click at [380, 89] on icon at bounding box center [381, 87] width 10 height 10
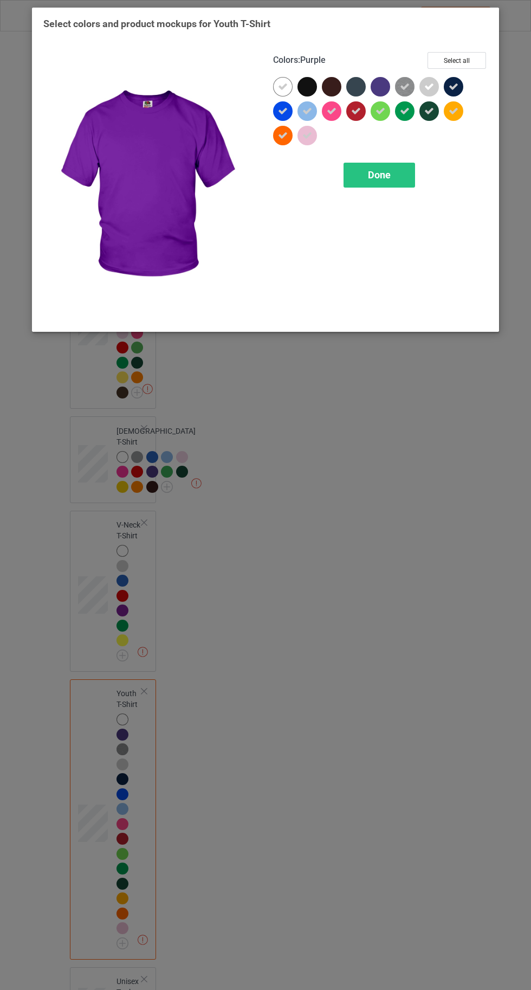
click at [462, 87] on div at bounding box center [454, 87] width 20 height 20
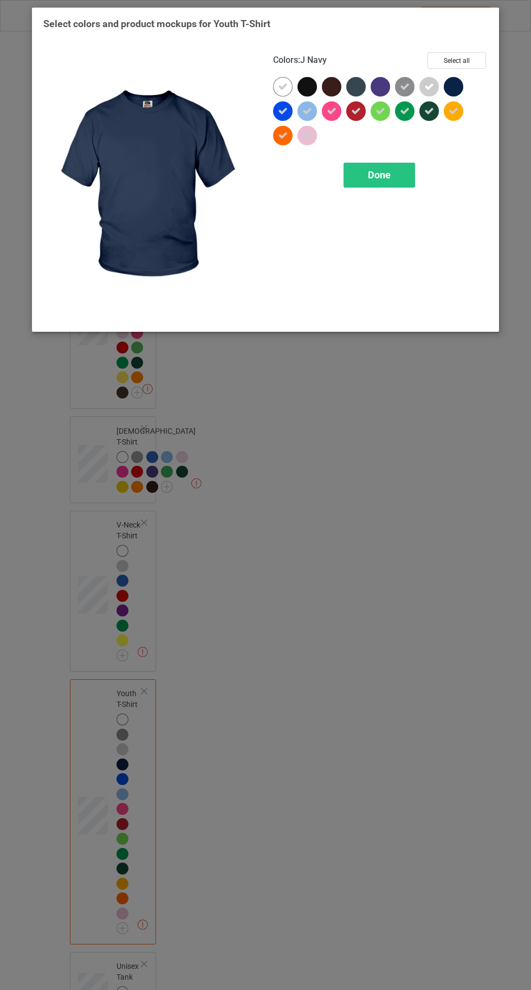
click at [386, 174] on span "Done" at bounding box center [379, 174] width 23 height 11
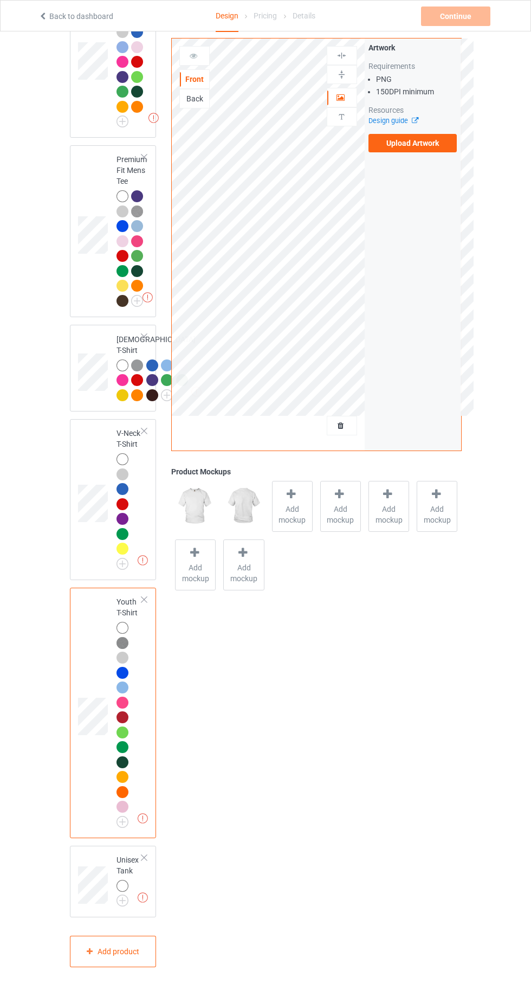
scroll to position [882, 0]
click at [0, 0] on img at bounding box center [0, 0] width 0 height 0
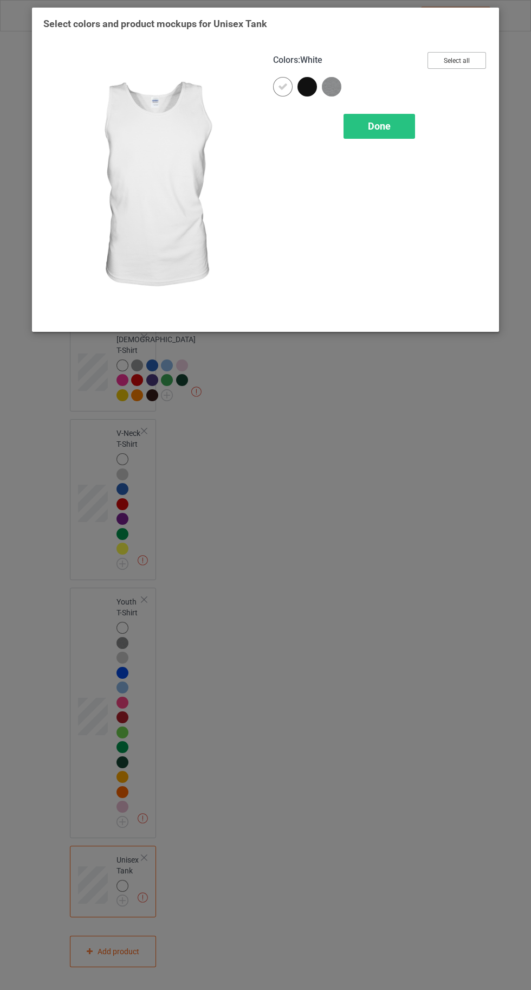
click at [462, 62] on button "Select all" at bounding box center [457, 60] width 59 height 17
click at [307, 86] on icon at bounding box center [308, 87] width 10 height 10
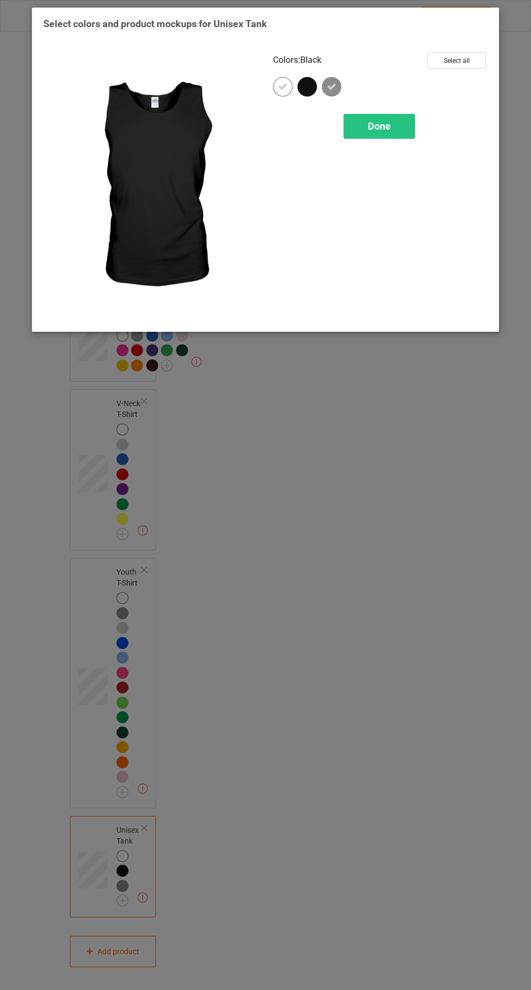
click at [376, 138] on div "Done" at bounding box center [380, 126] width 72 height 25
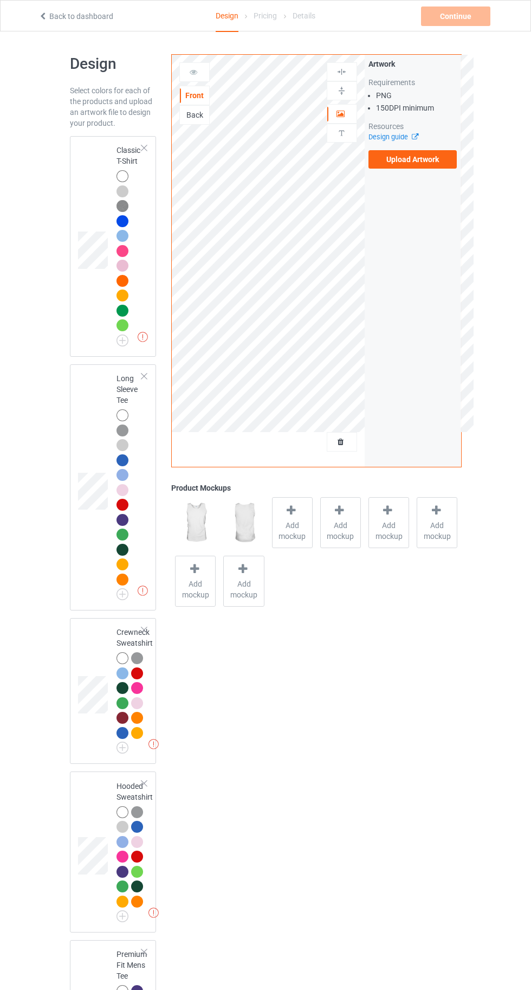
click at [414, 162] on label "Upload Artwork" at bounding box center [413, 159] width 89 height 18
click at [0, 0] on input "Upload Artwork" at bounding box center [0, 0] width 0 height 0
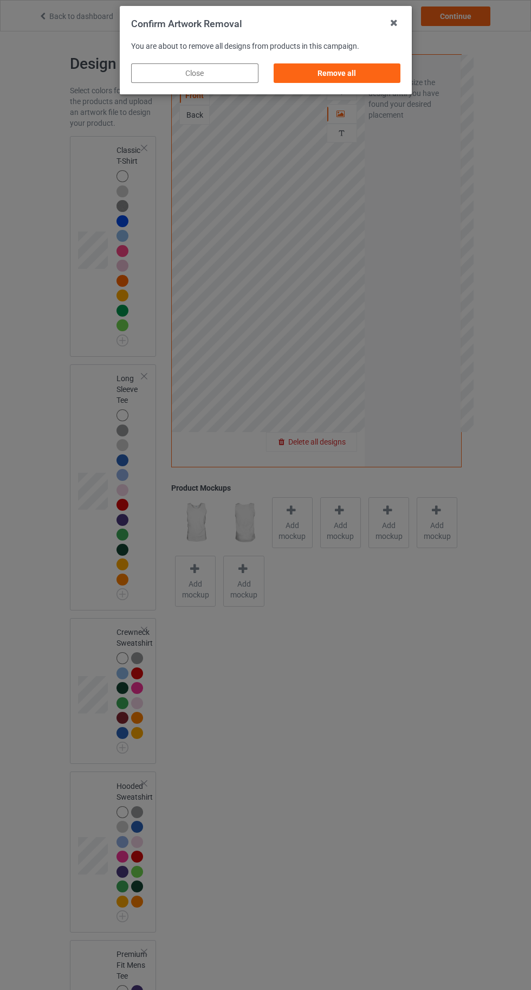
click at [350, 76] on div "Remove all" at bounding box center [336, 73] width 127 height 20
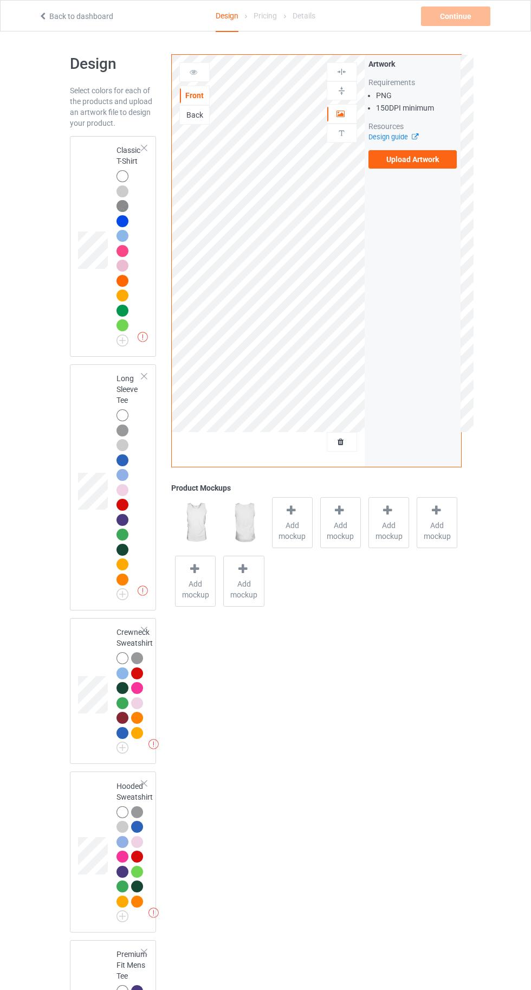
click at [425, 159] on label "Upload Artwork" at bounding box center [413, 159] width 89 height 18
click at [0, 0] on input "Upload Artwork" at bounding box center [0, 0] width 0 height 0
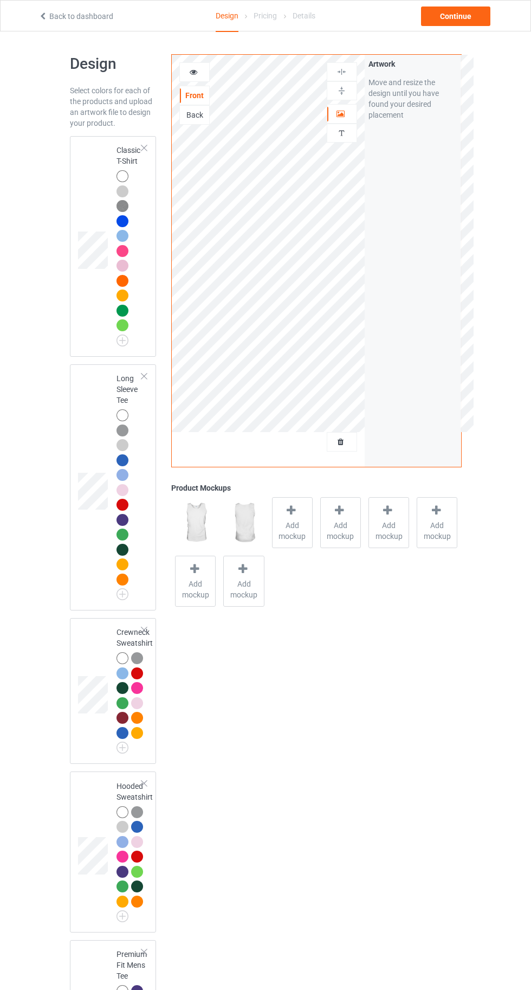
click at [530, 897] on div "Design Select colors for each of the products and upload an artwork file to des…" at bounding box center [265, 915] width 531 height 1769
click at [193, 119] on div "Back" at bounding box center [194, 115] width 29 height 11
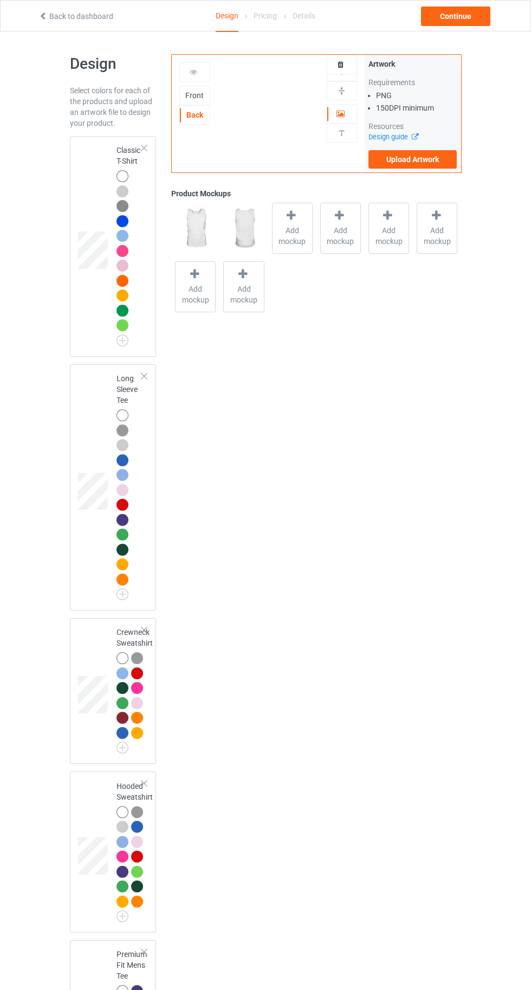
click at [288, 236] on span "Add mockup" at bounding box center [293, 236] width 40 height 22
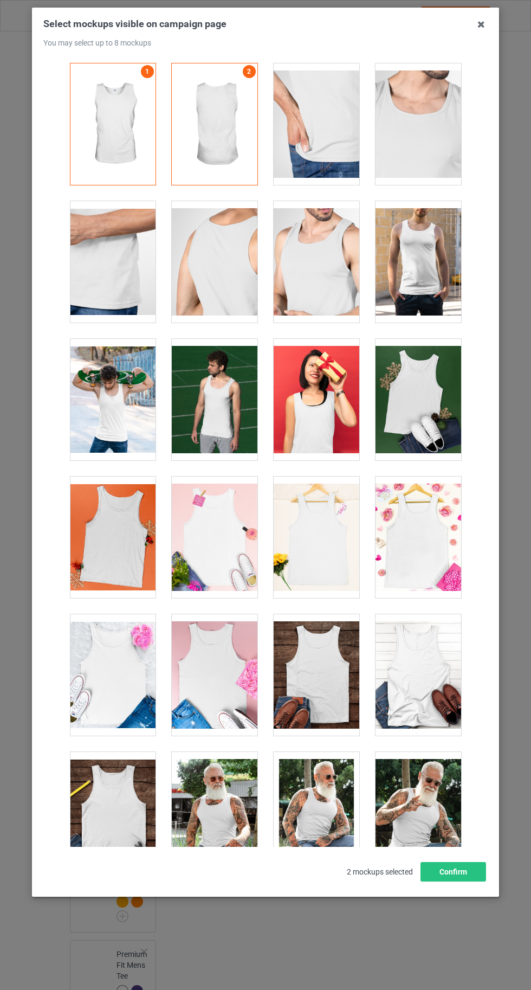
click at [478, 21] on icon at bounding box center [481, 24] width 17 height 17
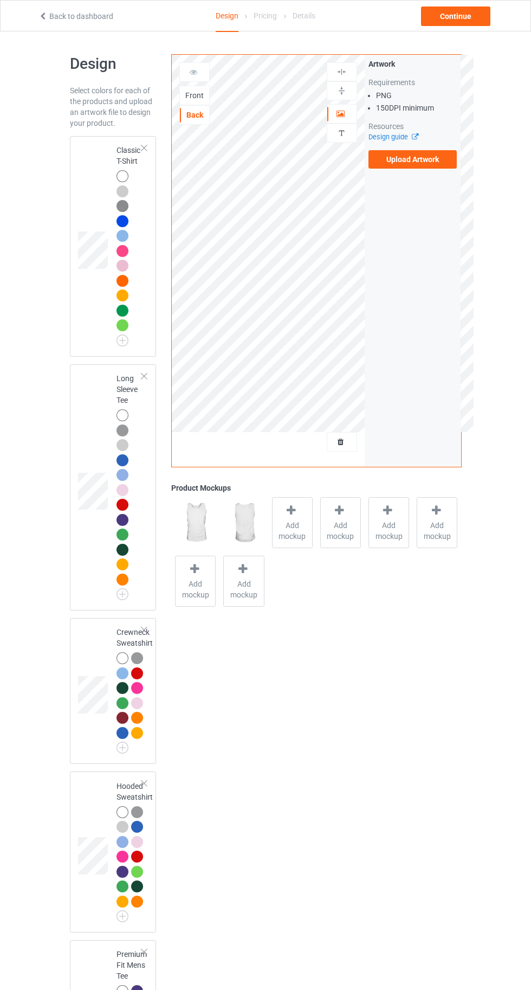
click at [426, 157] on label "Upload Artwork" at bounding box center [413, 159] width 89 height 18
click at [0, 0] on input "Upload Artwork" at bounding box center [0, 0] width 0 height 0
click at [119, 176] on div at bounding box center [123, 176] width 12 height 12
click at [292, 535] on span "Add mockup" at bounding box center [293, 531] width 40 height 22
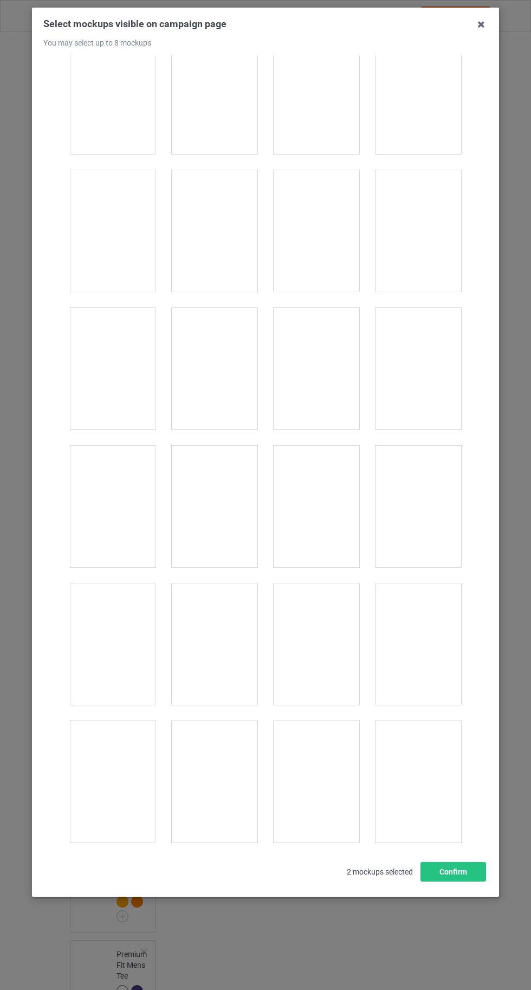
scroll to position [1547, 0]
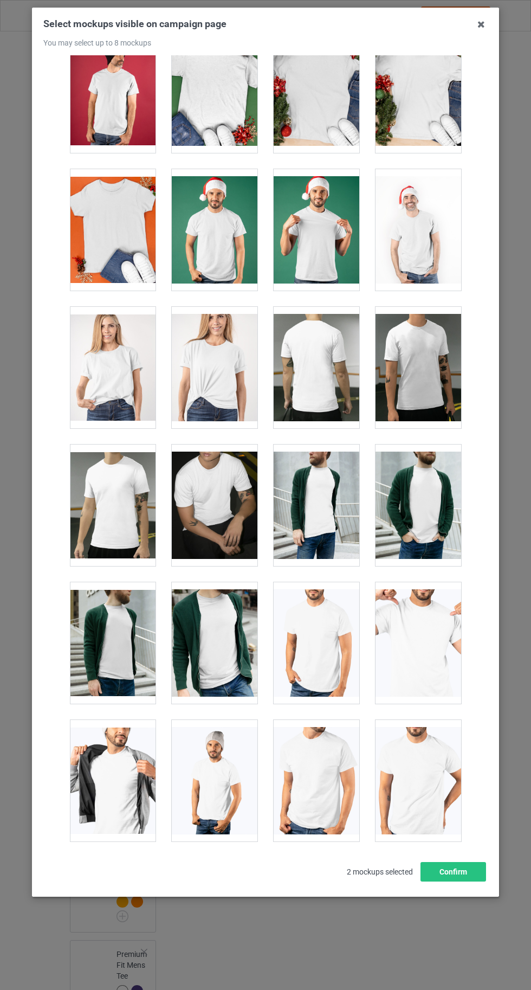
click at [106, 366] on div at bounding box center [113, 367] width 86 height 121
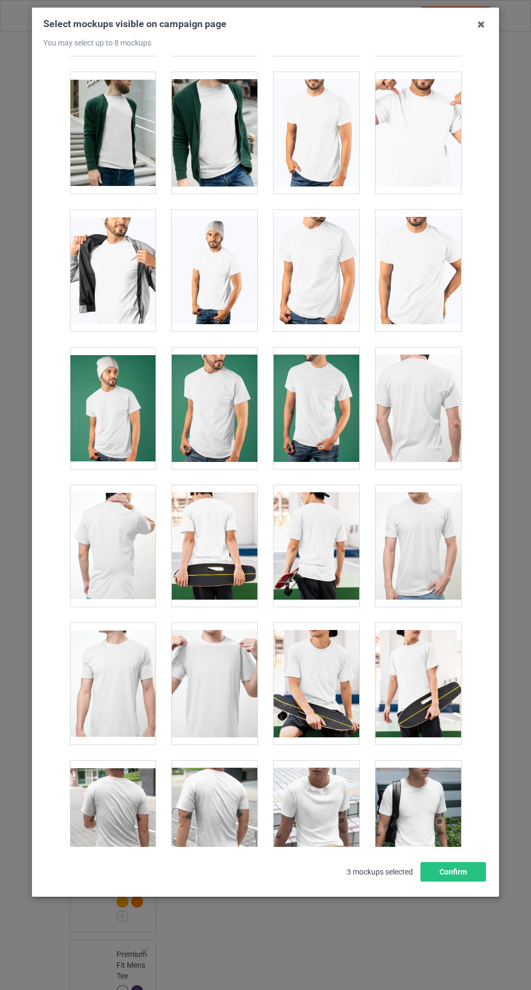
scroll to position [2078, 0]
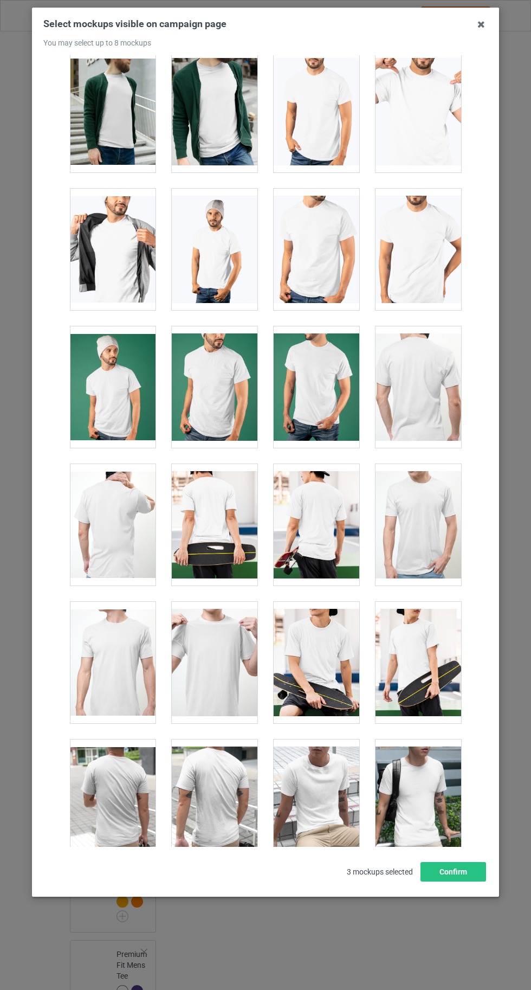
click at [330, 647] on div at bounding box center [317, 662] width 86 height 121
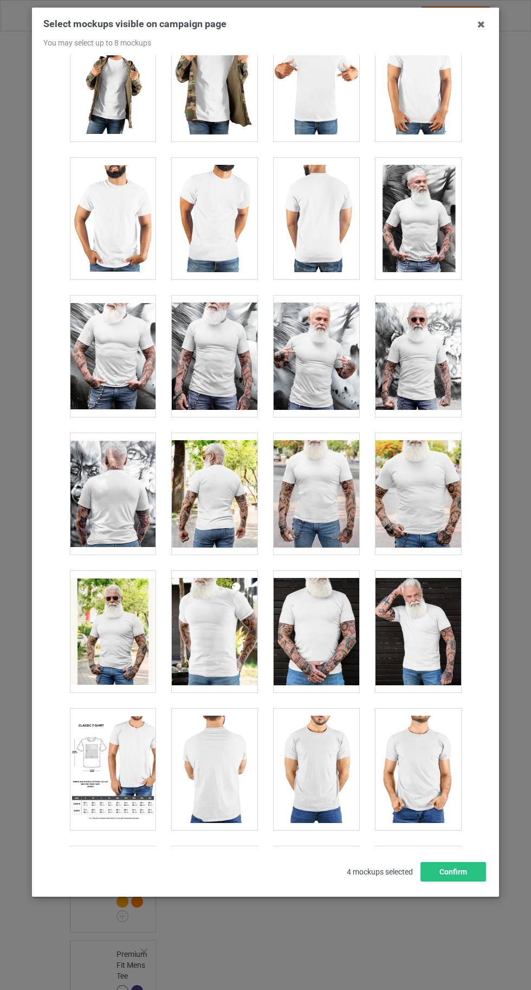
scroll to position [8460, 0]
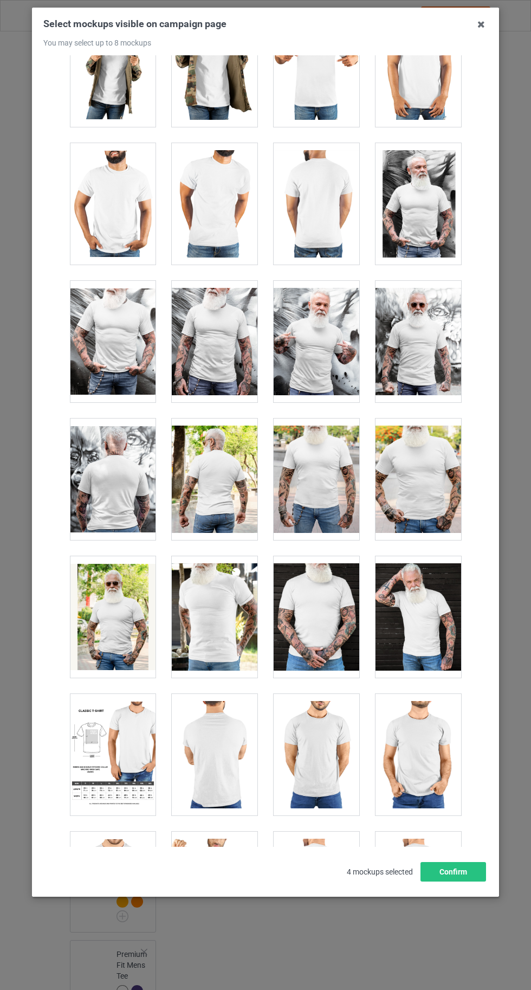
click at [122, 432] on div at bounding box center [113, 479] width 86 height 121
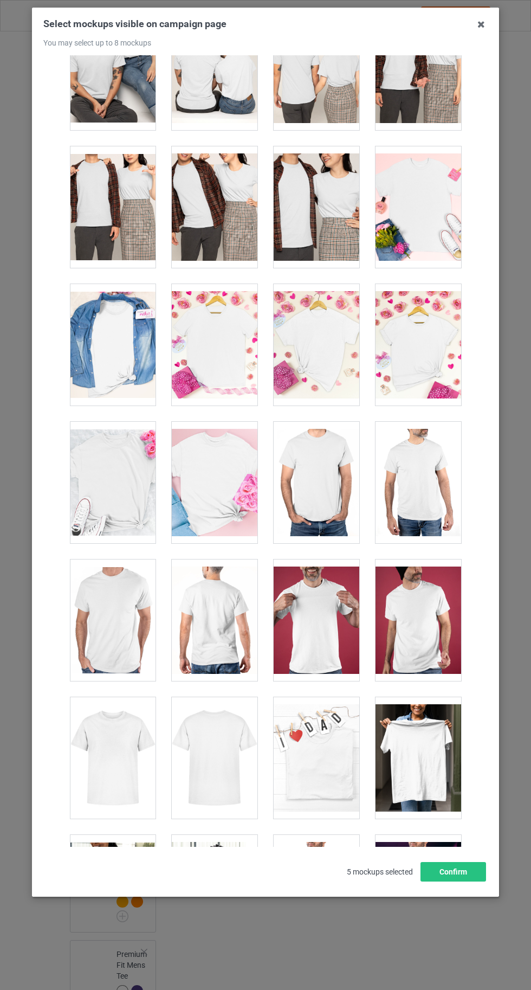
scroll to position [4186, 0]
click at [217, 357] on div at bounding box center [215, 345] width 86 height 121
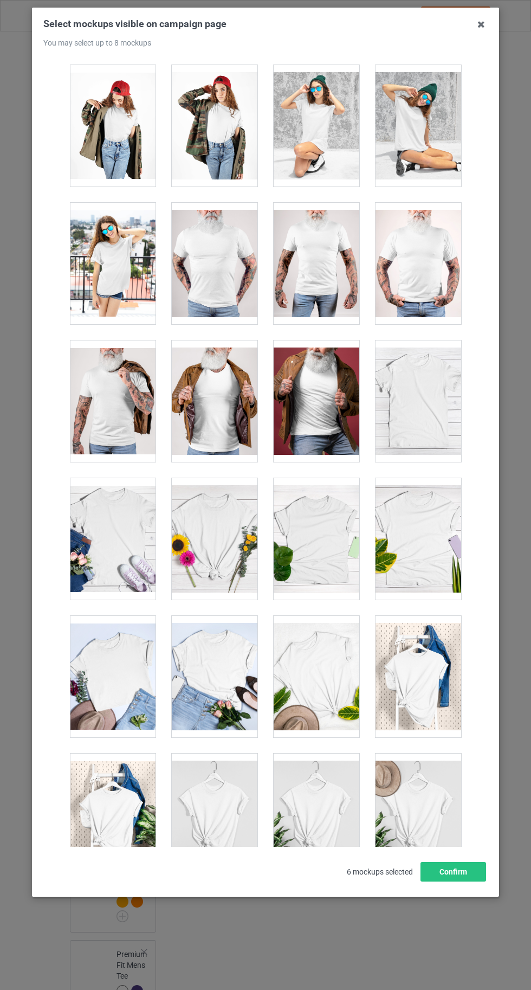
scroll to position [14952, 0]
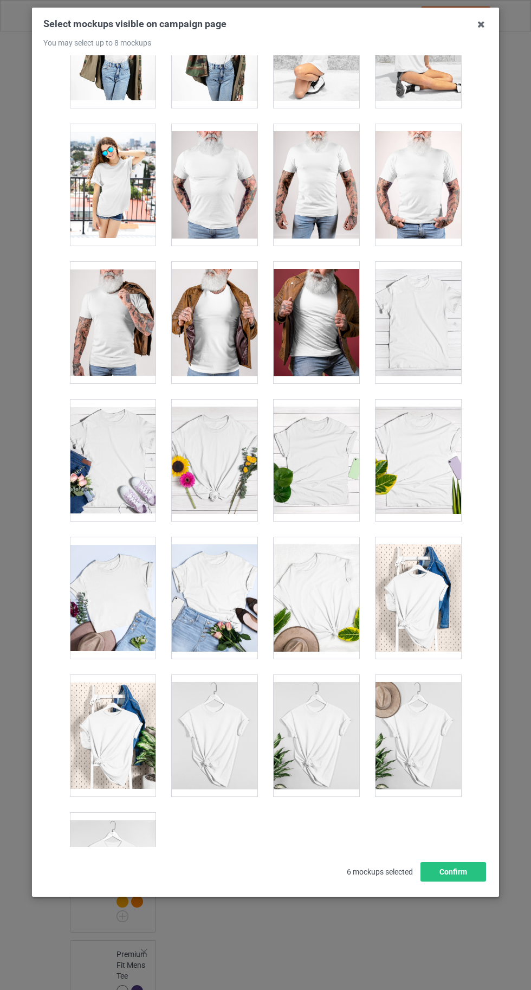
click at [113, 866] on div at bounding box center [113, 873] width 86 height 121
click at [105, 846] on div at bounding box center [113, 873] width 86 height 121
click at [447, 688] on div at bounding box center [419, 735] width 86 height 121
click at [473, 882] on button "Confirm" at bounding box center [454, 872] width 66 height 20
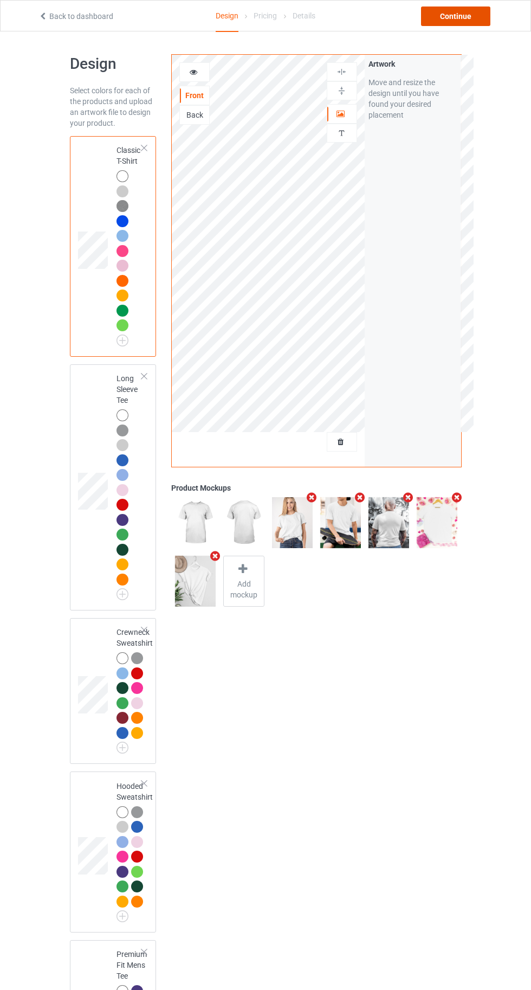
click at [463, 18] on div "Continue" at bounding box center [455, 17] width 69 height 20
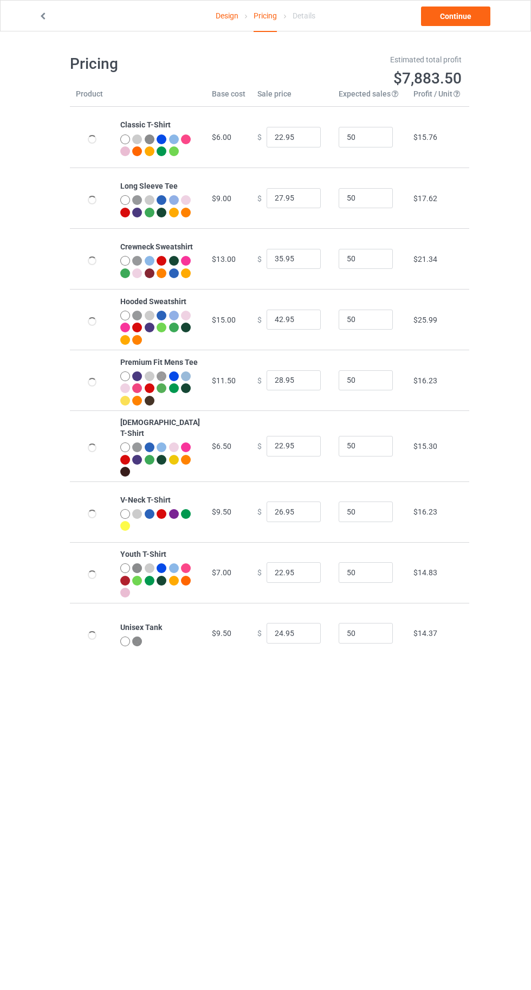
type input "26.95"
type input "31.95"
type input "39.95"
type input "46.95"
type input "32.95"
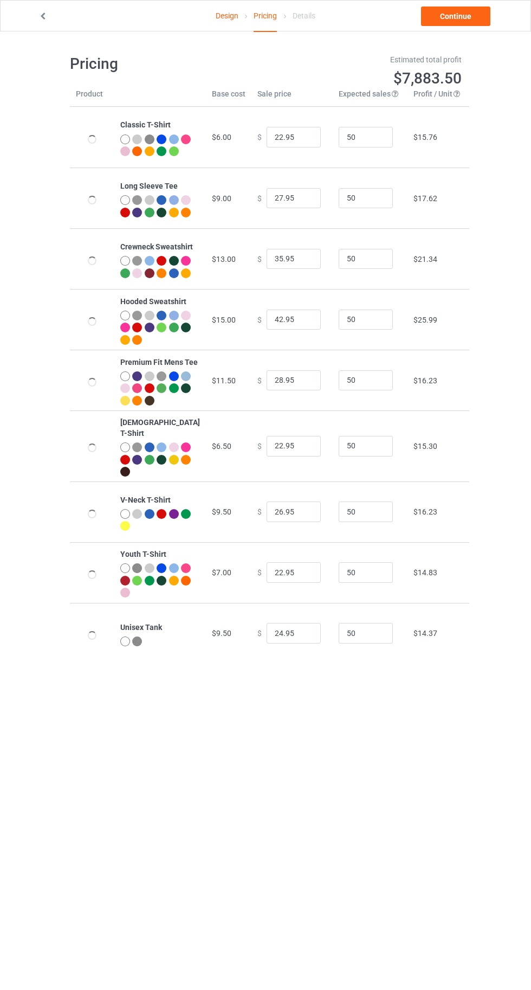
type input "26.95"
type input "30.95"
type input "26.95"
type input "28.95"
click at [220, 15] on link "Design" at bounding box center [227, 16] width 23 height 30
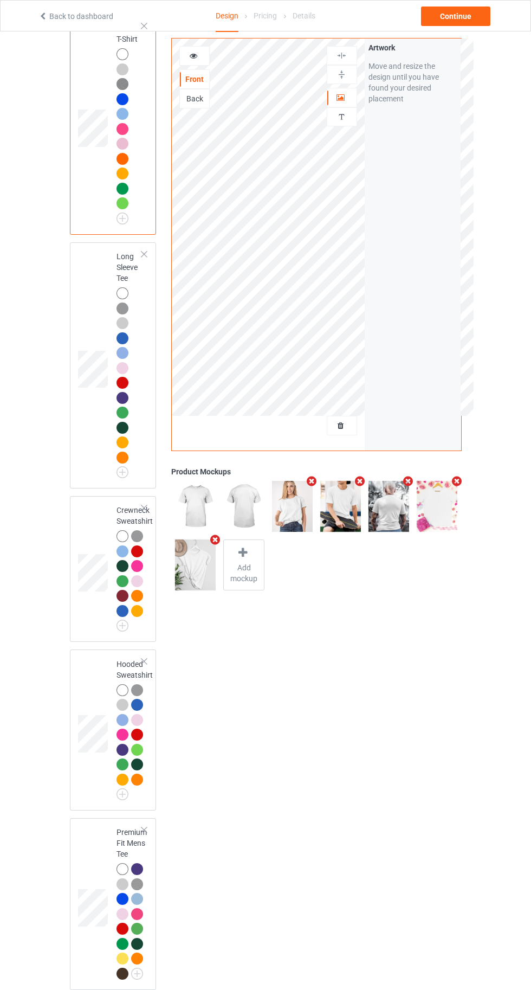
scroll to position [127, 0]
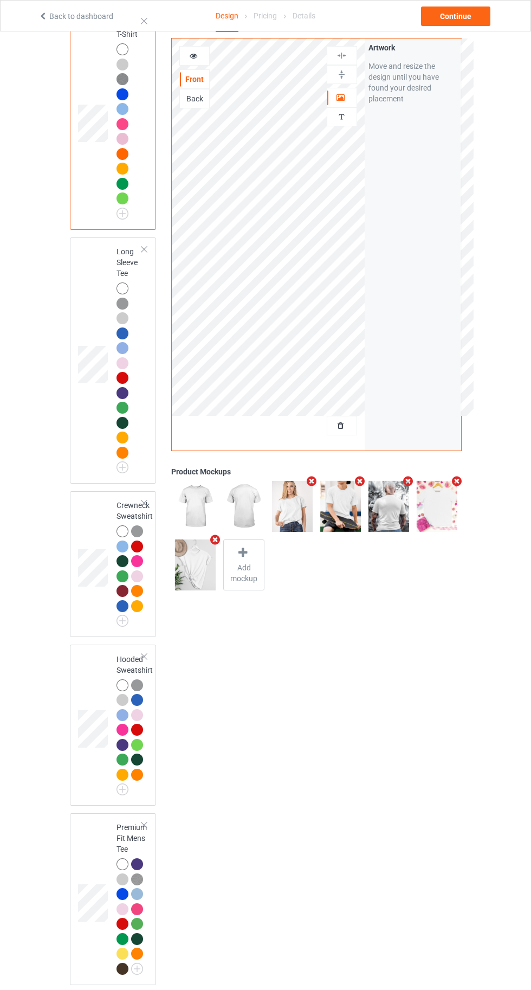
click at [117, 870] on div at bounding box center [124, 865] width 15 height 15
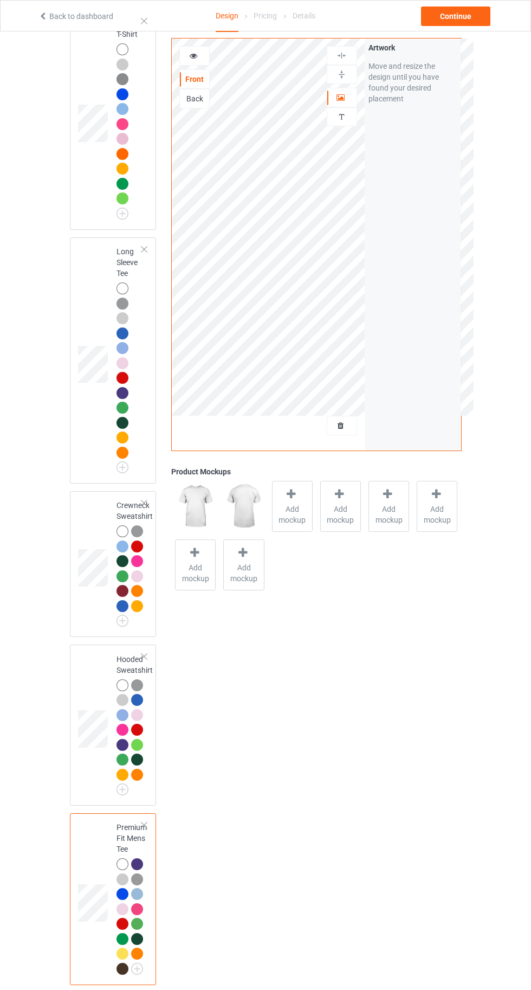
click at [291, 496] on icon at bounding box center [292, 494] width 14 height 11
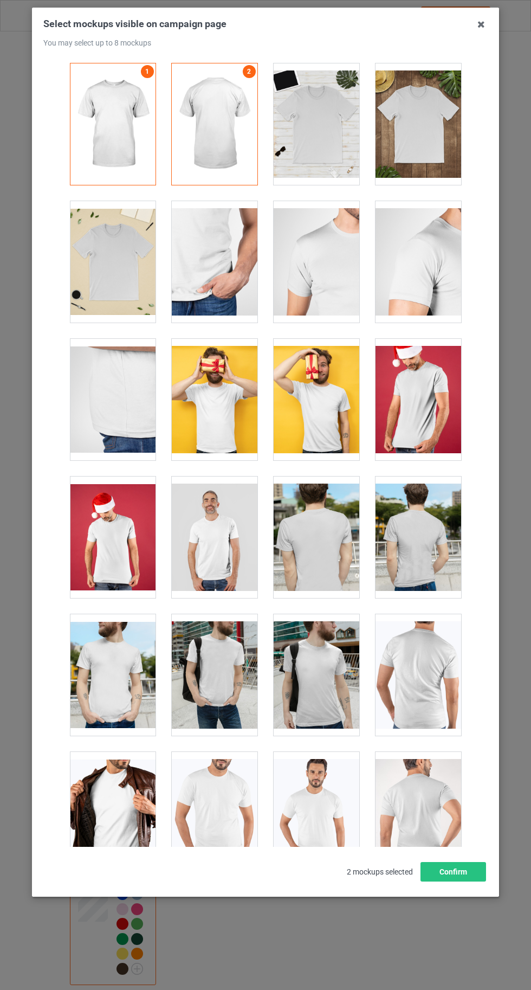
click at [330, 150] on div at bounding box center [317, 123] width 86 height 121
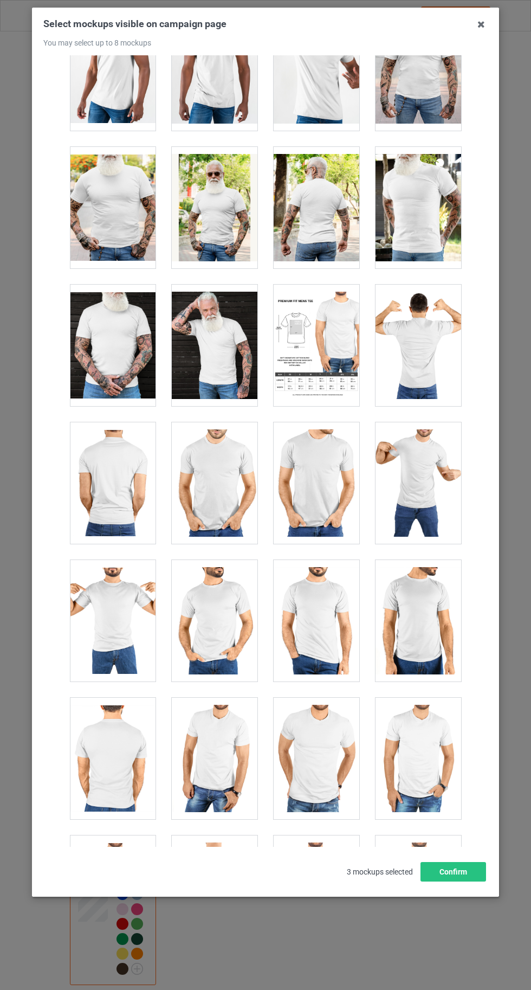
scroll to position [1980, 0]
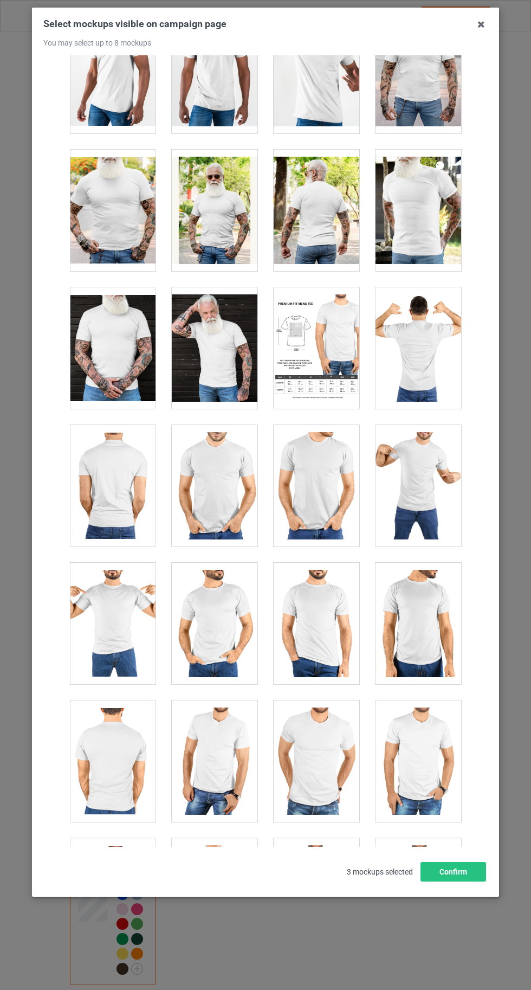
click at [116, 750] on div at bounding box center [113, 761] width 86 height 121
click at [110, 621] on div at bounding box center [113, 623] width 86 height 121
click at [297, 628] on div at bounding box center [317, 623] width 86 height 121
click at [329, 631] on div at bounding box center [317, 623] width 86 height 121
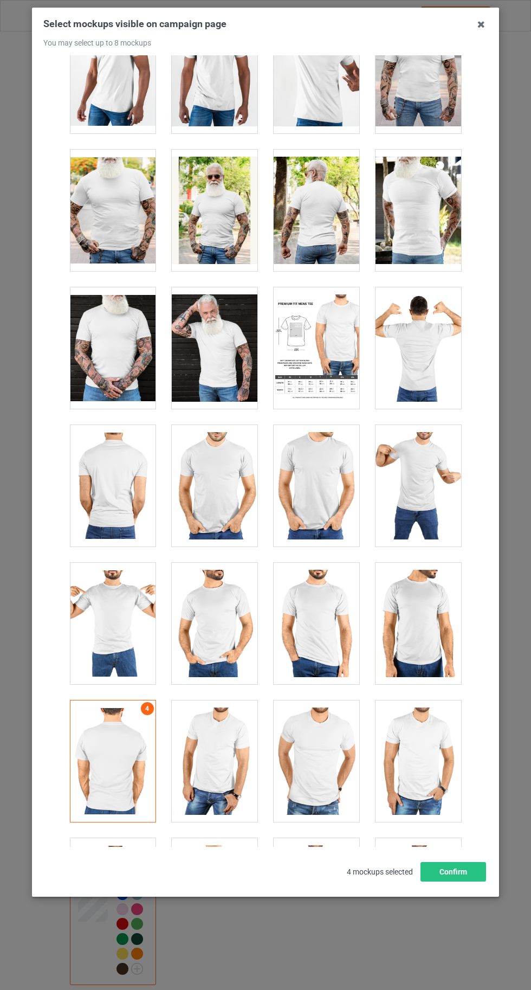
click at [119, 628] on div at bounding box center [113, 623] width 86 height 121
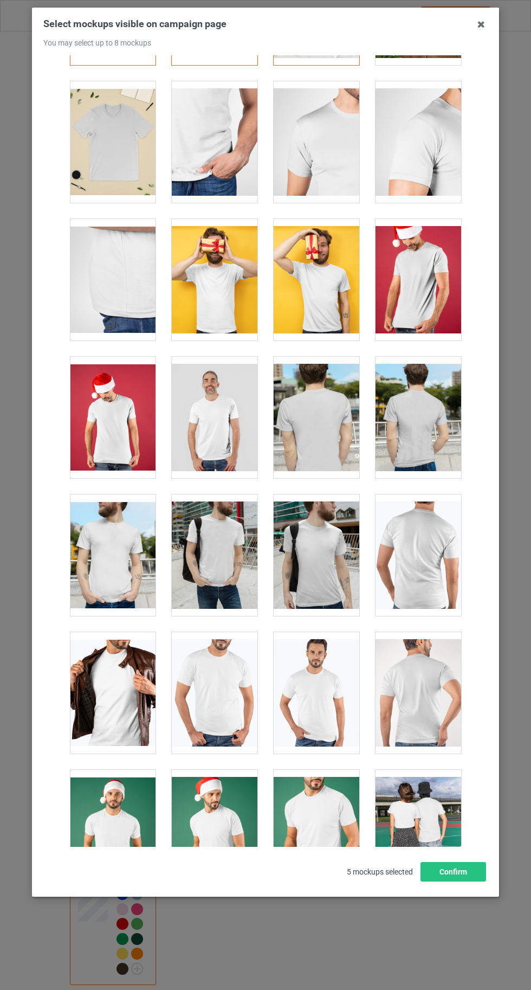
scroll to position [0, 0]
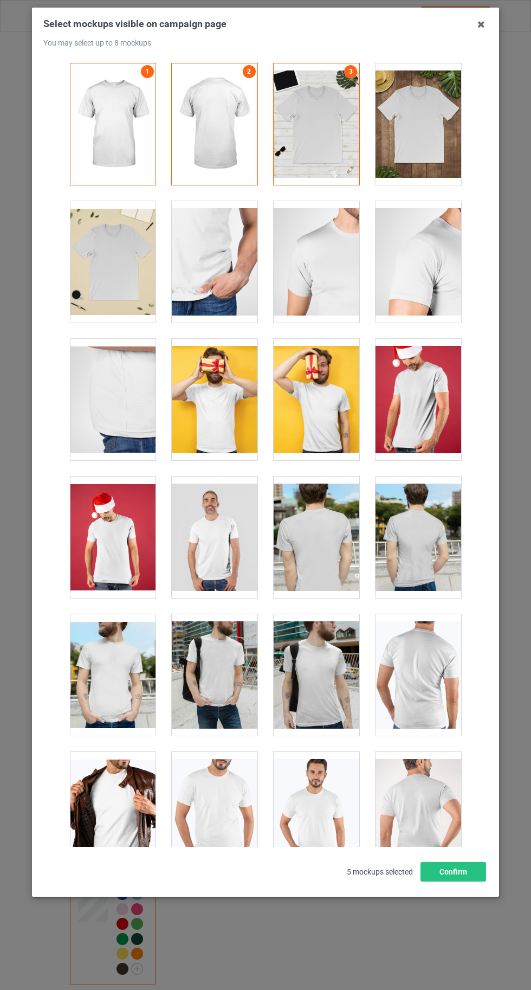
click at [313, 145] on div at bounding box center [317, 123] width 86 height 121
click at [303, 122] on div at bounding box center [317, 123] width 86 height 121
click at [437, 146] on div at bounding box center [419, 123] width 86 height 121
click at [481, 25] on icon at bounding box center [481, 24] width 17 height 17
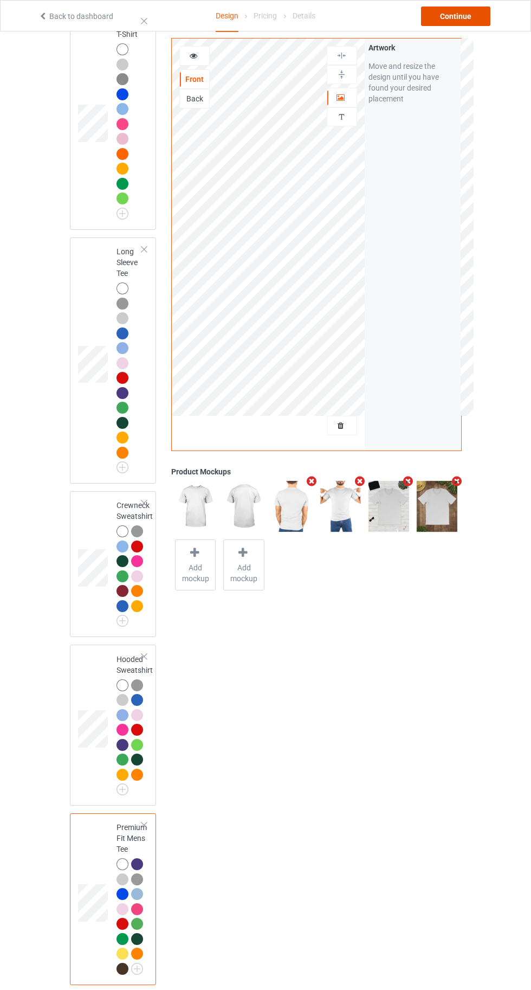
click at [467, 12] on div "Continue" at bounding box center [455, 17] width 69 height 20
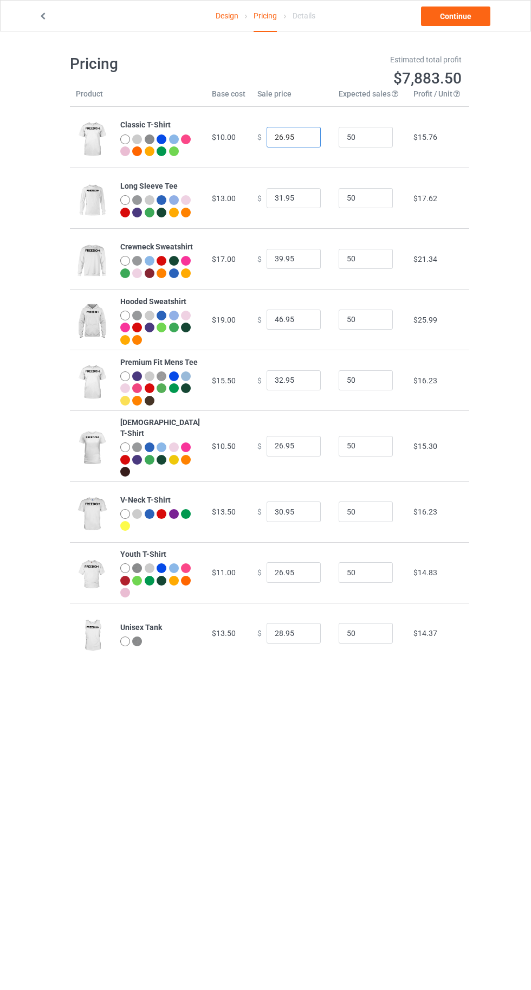
click at [267, 137] on input "26.95" at bounding box center [294, 137] width 54 height 21
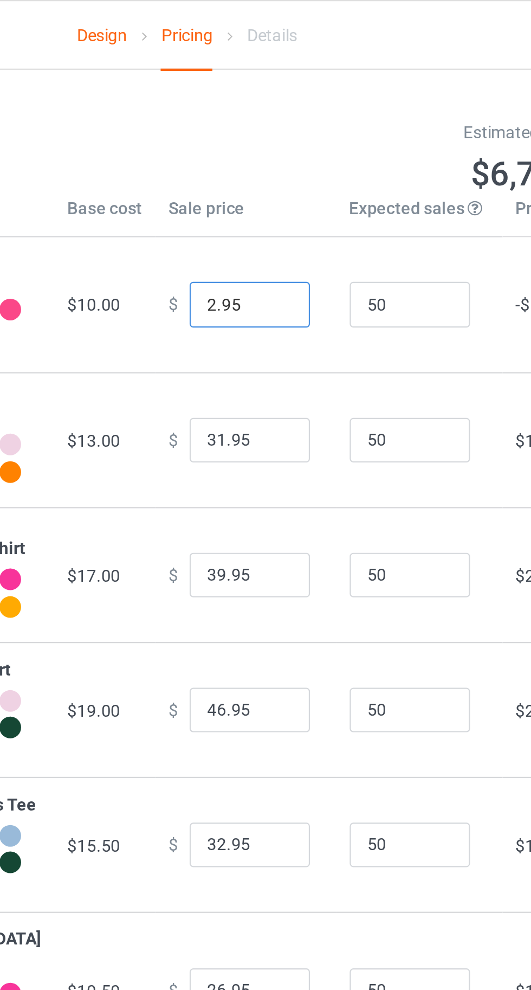
type input "22.95"
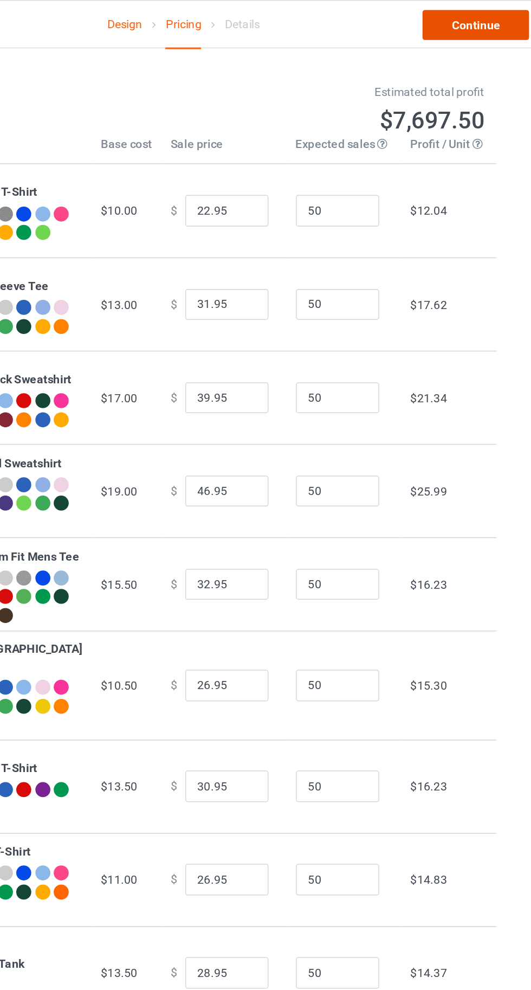
click at [461, 14] on link "Continue" at bounding box center [455, 17] width 69 height 20
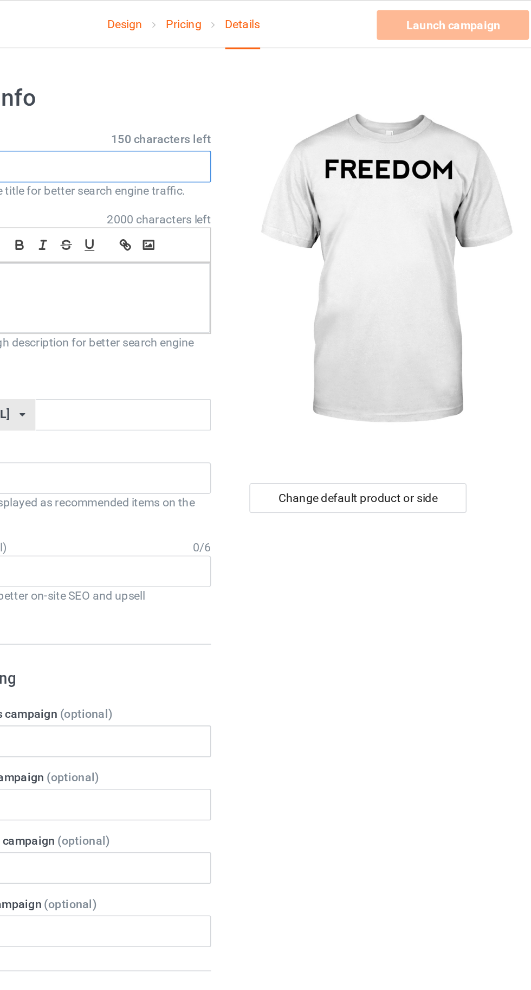
click at [219, 104] on input "text" at bounding box center [177, 108] width 214 height 21
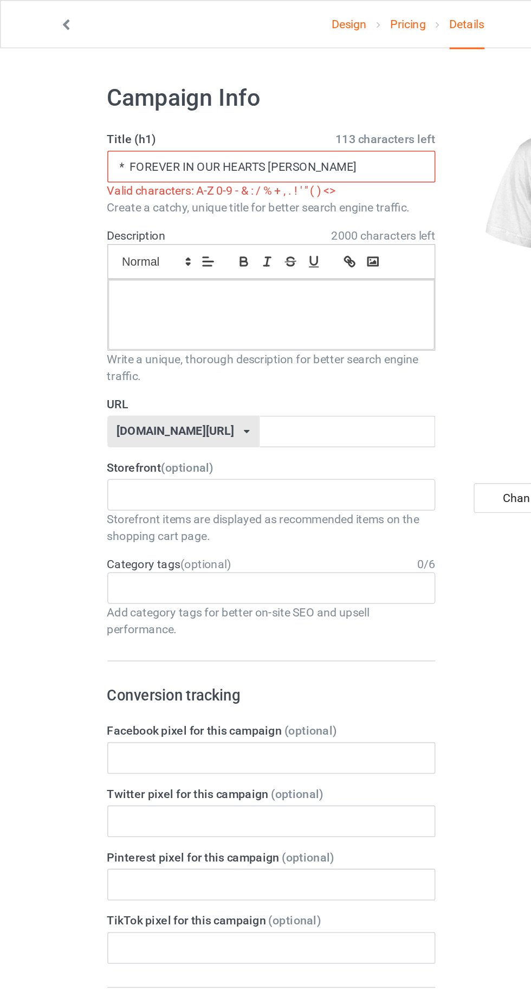
click at [81, 108] on input "* FOREVER IN OUR HEARTS [PERSON_NAME]" at bounding box center [177, 108] width 214 height 21
click at [85, 110] on input "* FOREVER IN OUR HEARTS [PERSON_NAME]" at bounding box center [177, 108] width 214 height 21
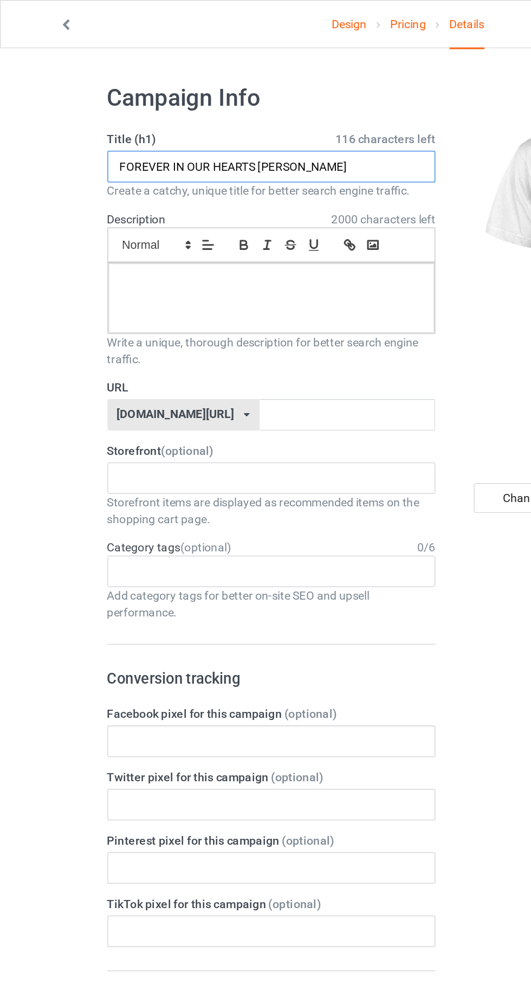
type input "FOREVER IN OUR HEARTS [PERSON_NAME]"
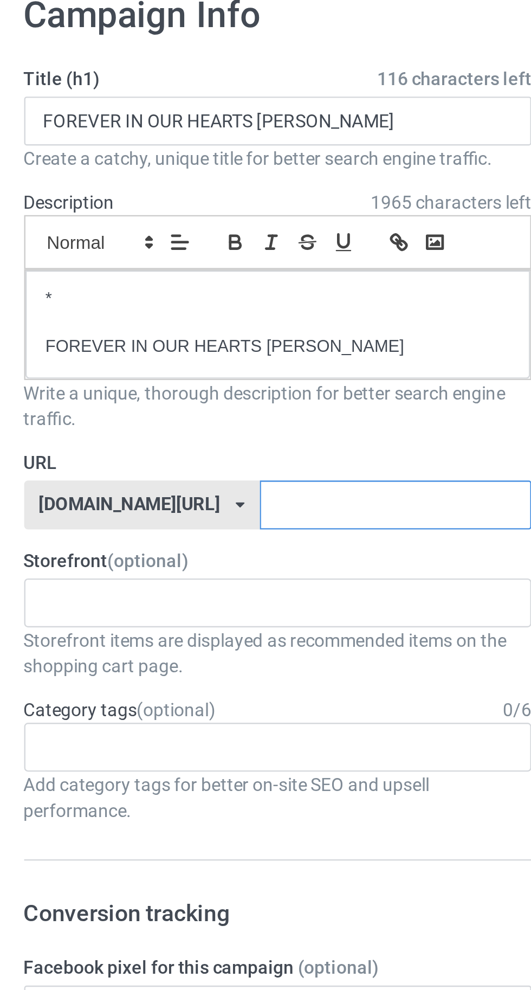
click at [240, 267] on input "text" at bounding box center [226, 270] width 114 height 21
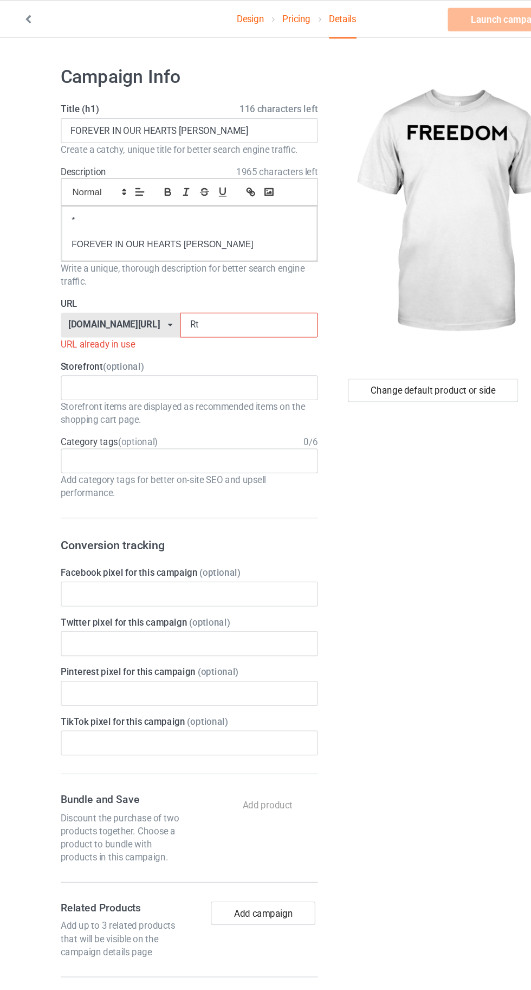
type input "Rtp"
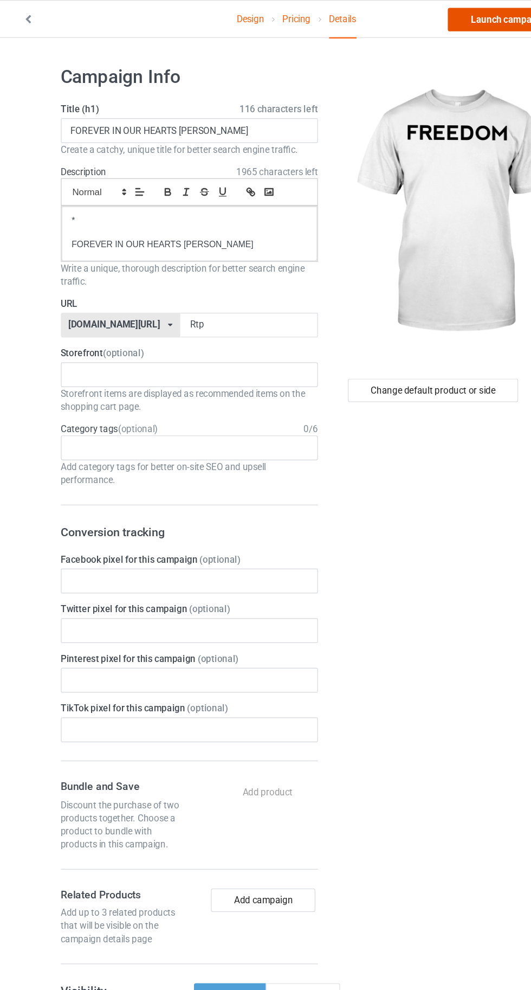
click at [428, 20] on link "Launch campaign" at bounding box center [440, 17] width 99 height 20
